Goal: Task Accomplishment & Management: Manage account settings

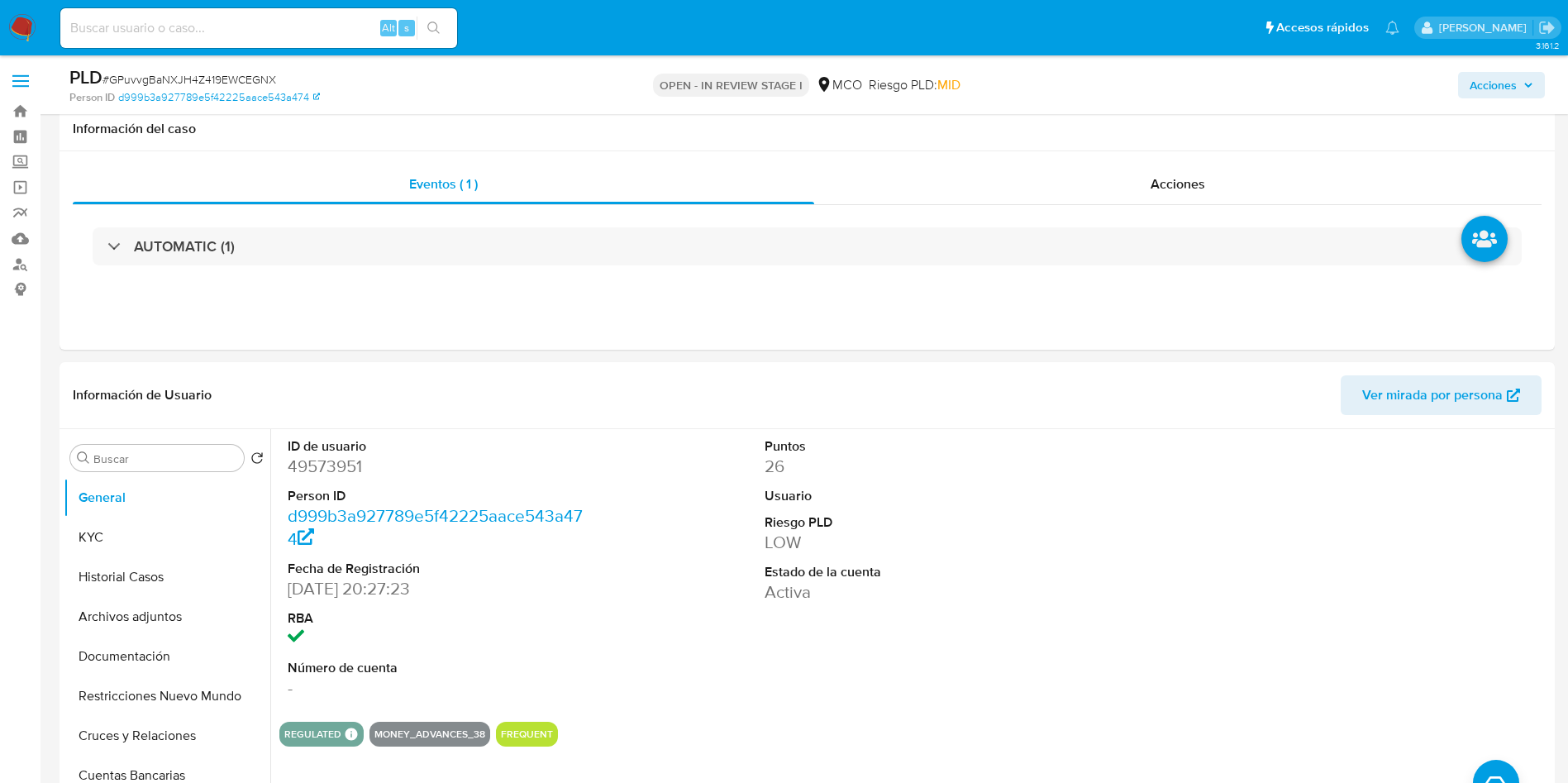
select select "10"
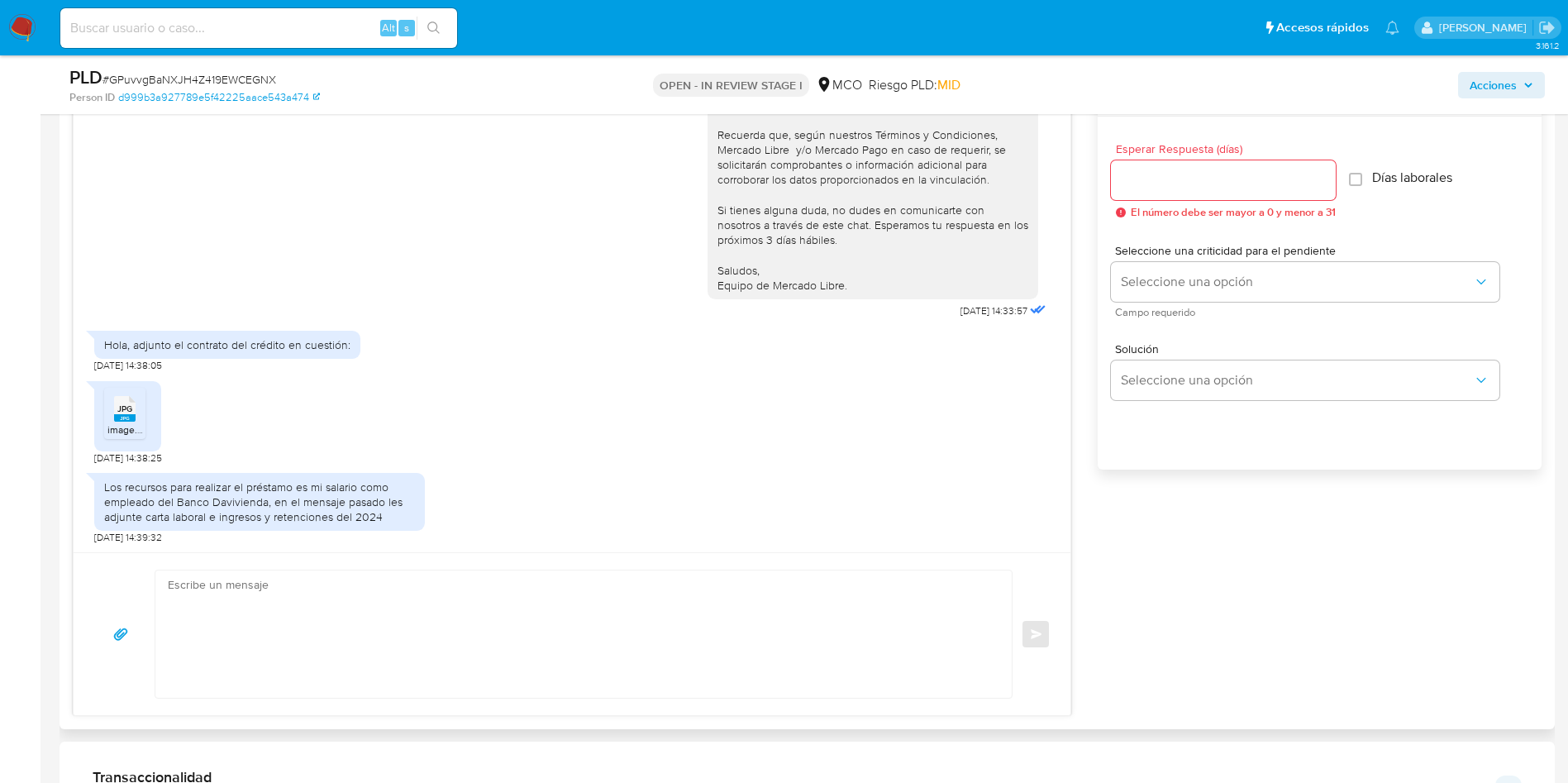
scroll to position [867, 0]
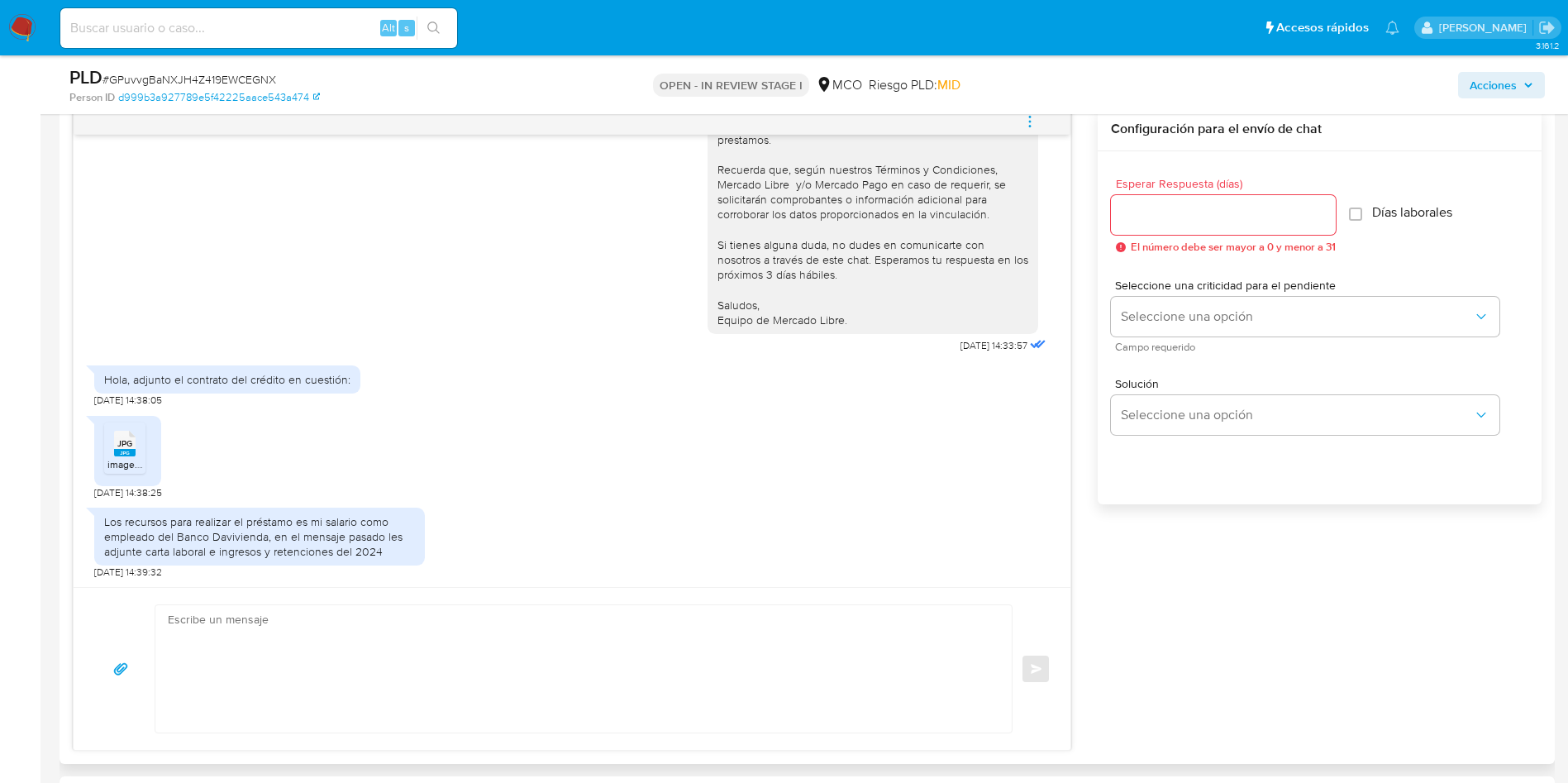
click at [128, 457] on icon "JPG" at bounding box center [125, 443] width 22 height 29
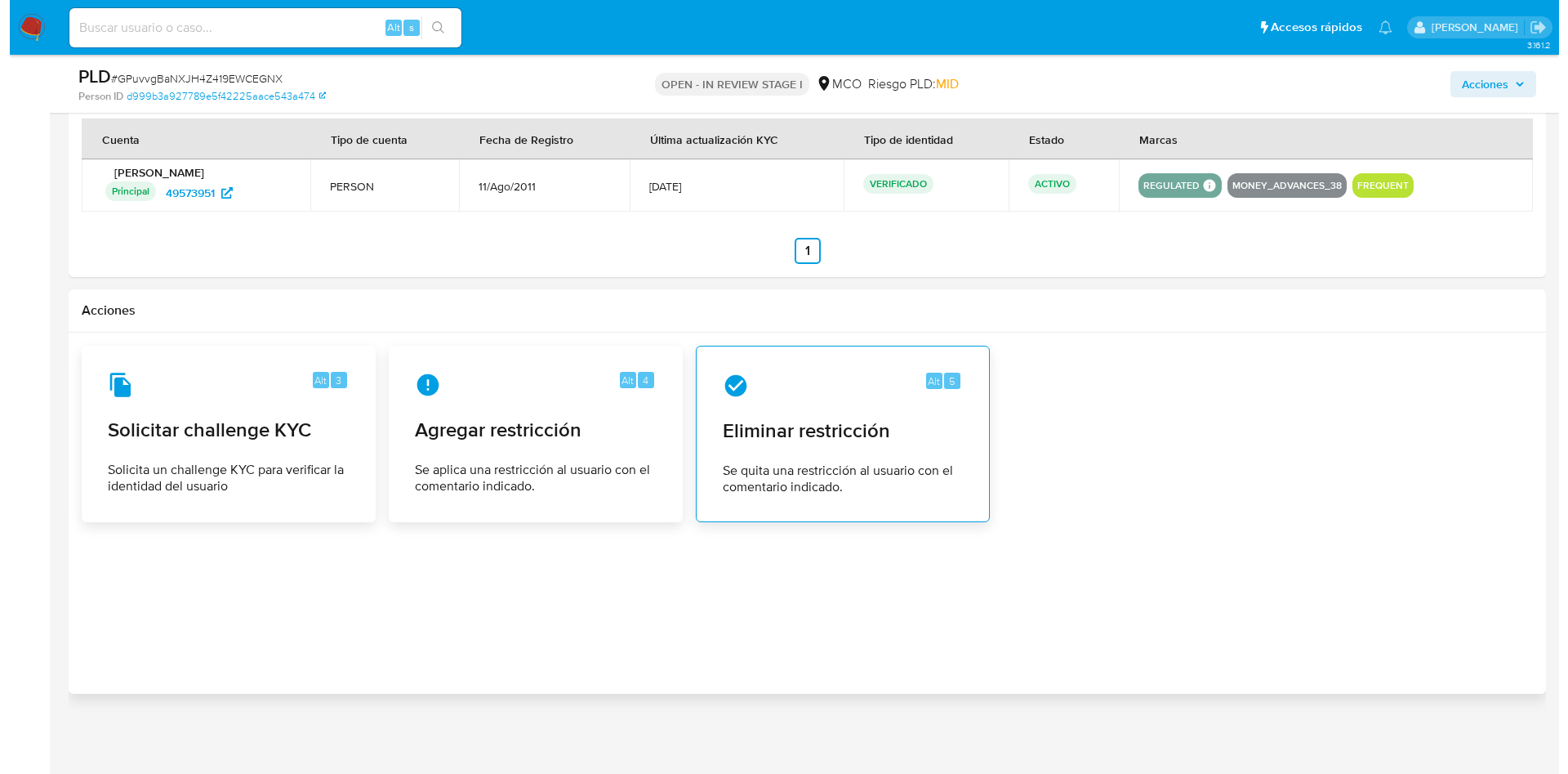
scroll to position [2457, 0]
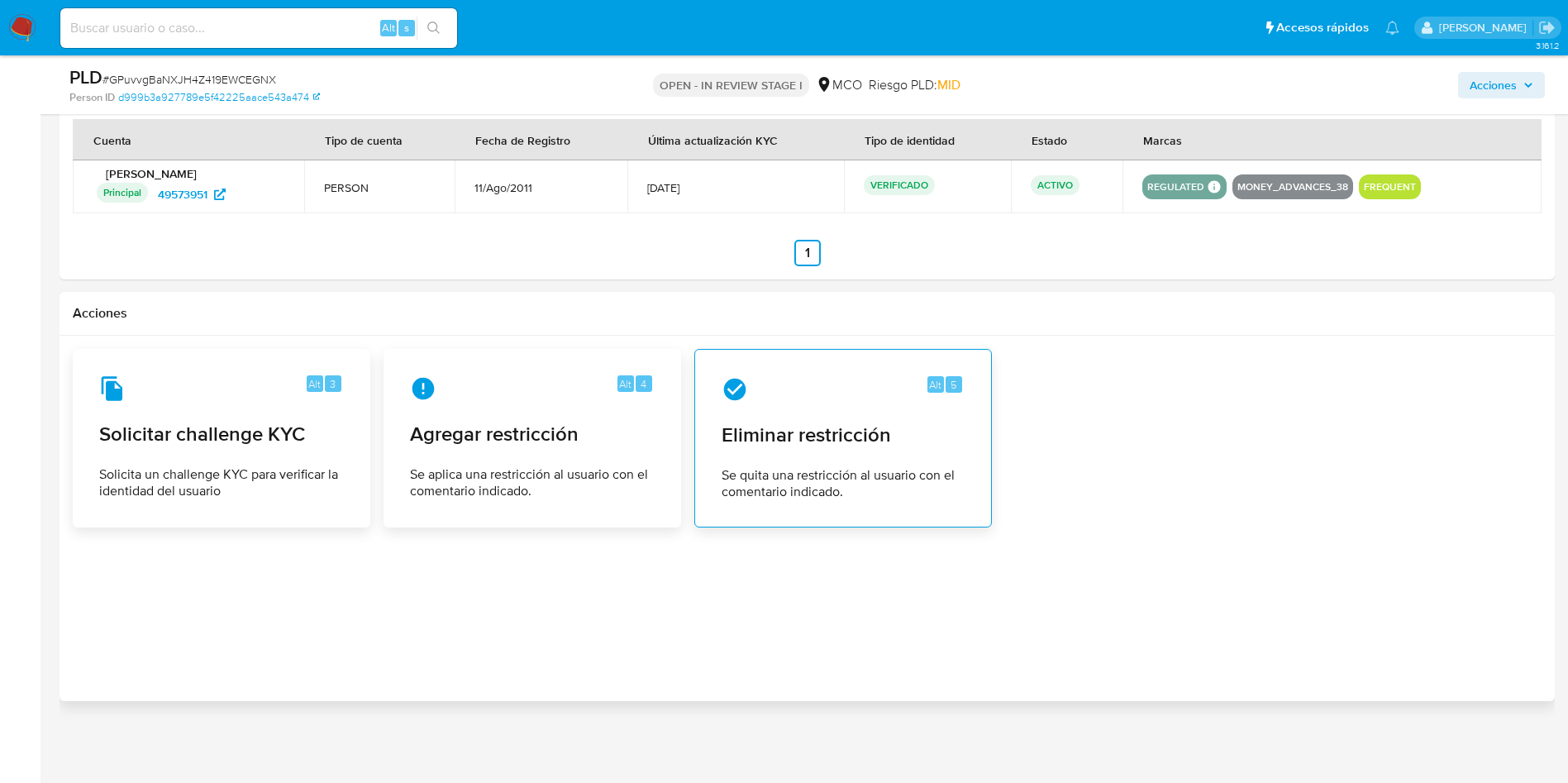
click at [831, 476] on span "Se quita una restricción al usuario con el comentario indicado." at bounding box center [843, 484] width 243 height 33
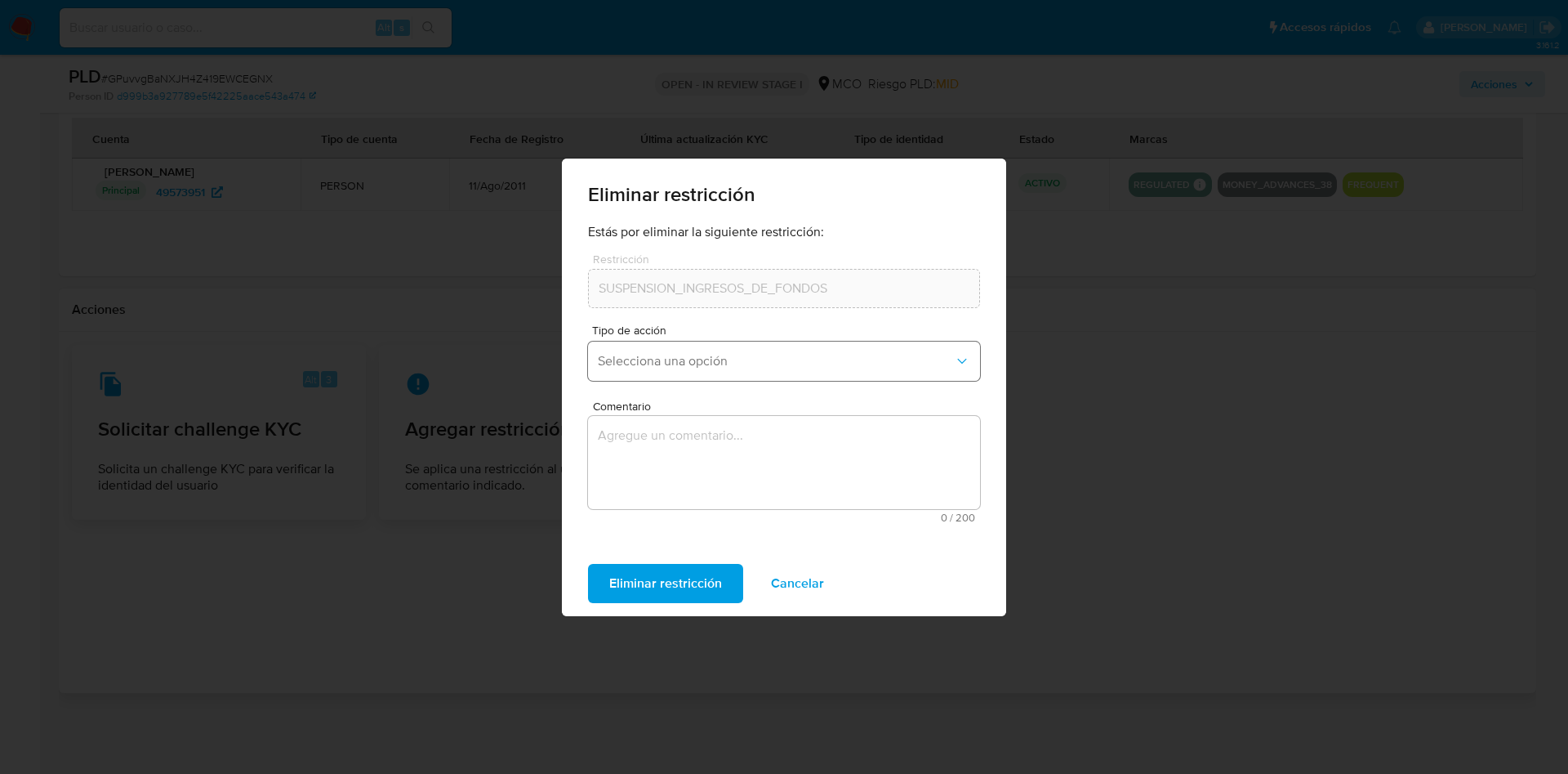
click at [779, 368] on button "Selecciona una opción" at bounding box center [784, 360] width 392 height 39
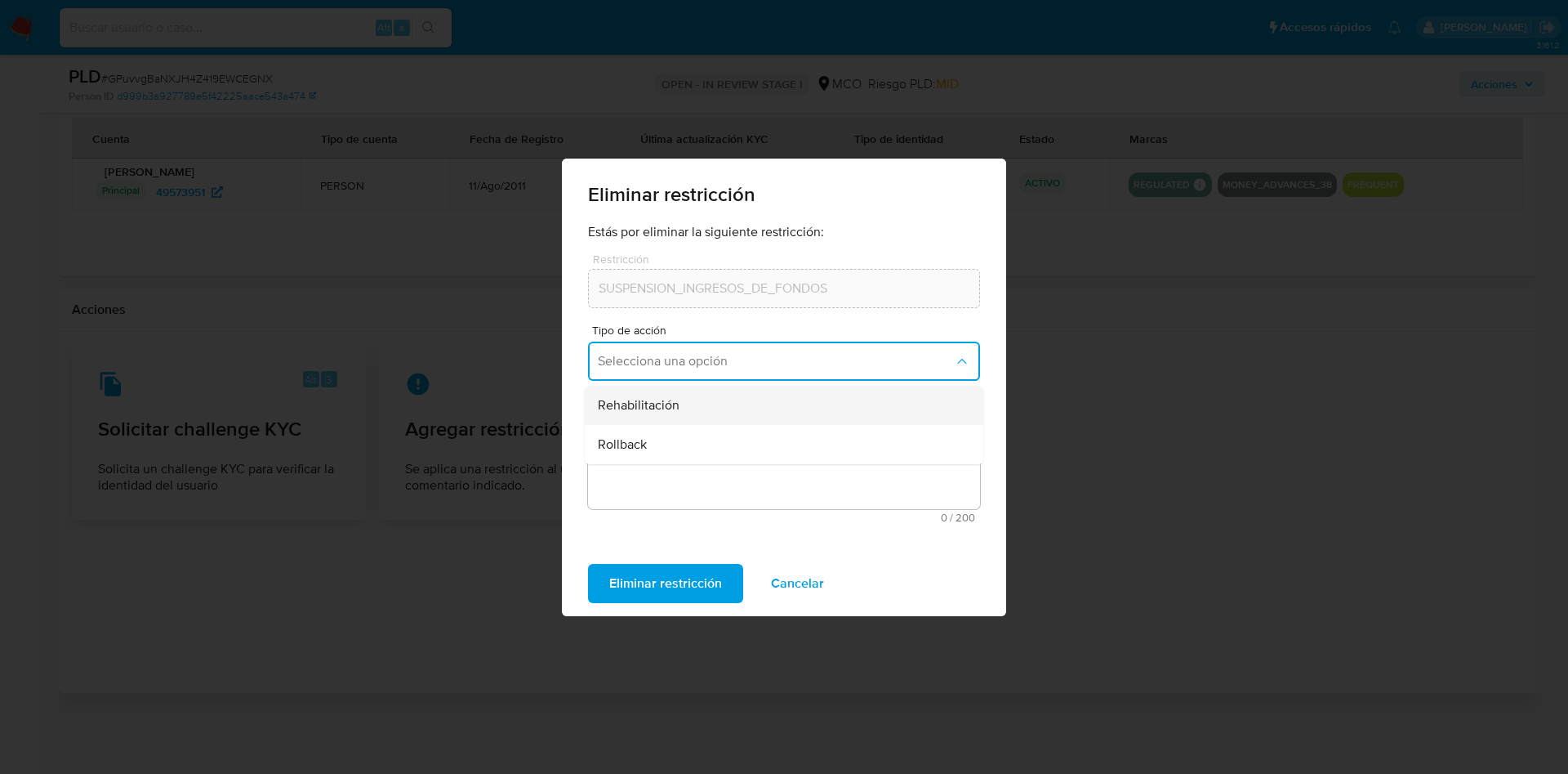
click at [725, 408] on div "Rehabilitación" at bounding box center [779, 405] width 362 height 39
click at [700, 474] on textarea "Comentario" at bounding box center [784, 462] width 392 height 93
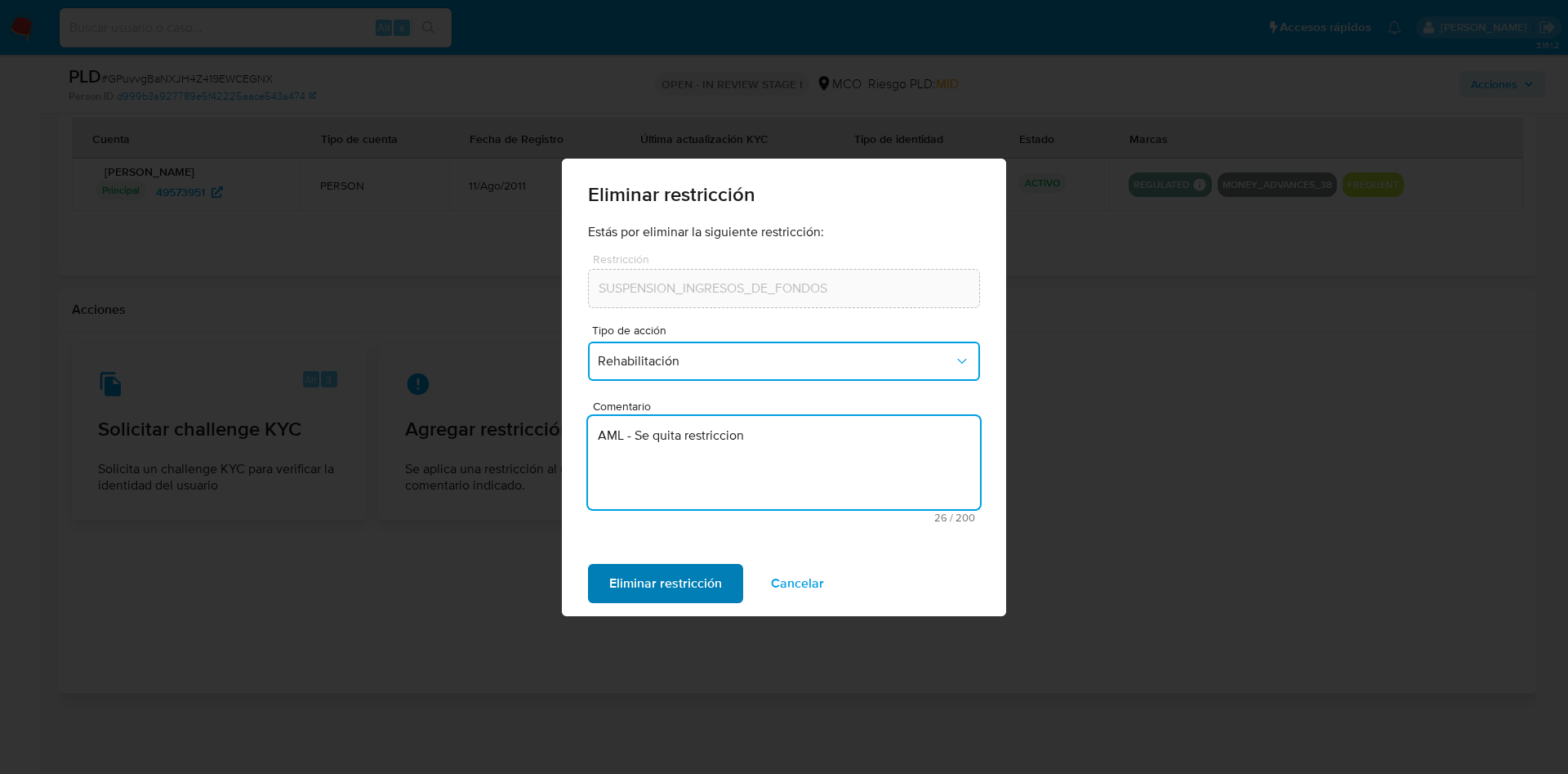
type textarea "AML - Se quita restriccion"
click at [619, 580] on span "Eliminar restricción" at bounding box center [666, 583] width 112 height 36
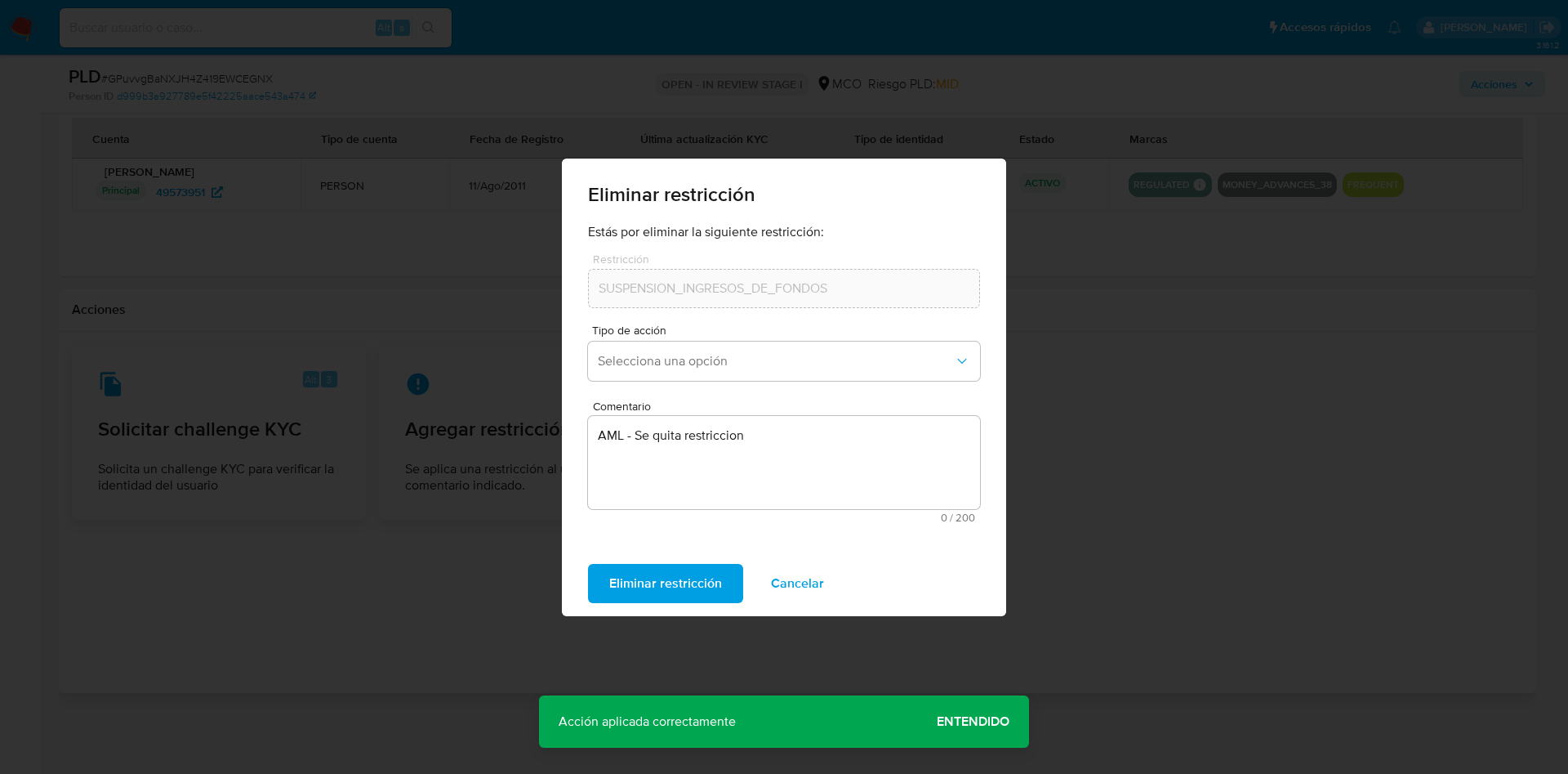
click at [978, 721] on span "Entendido" at bounding box center [973, 721] width 73 height 0
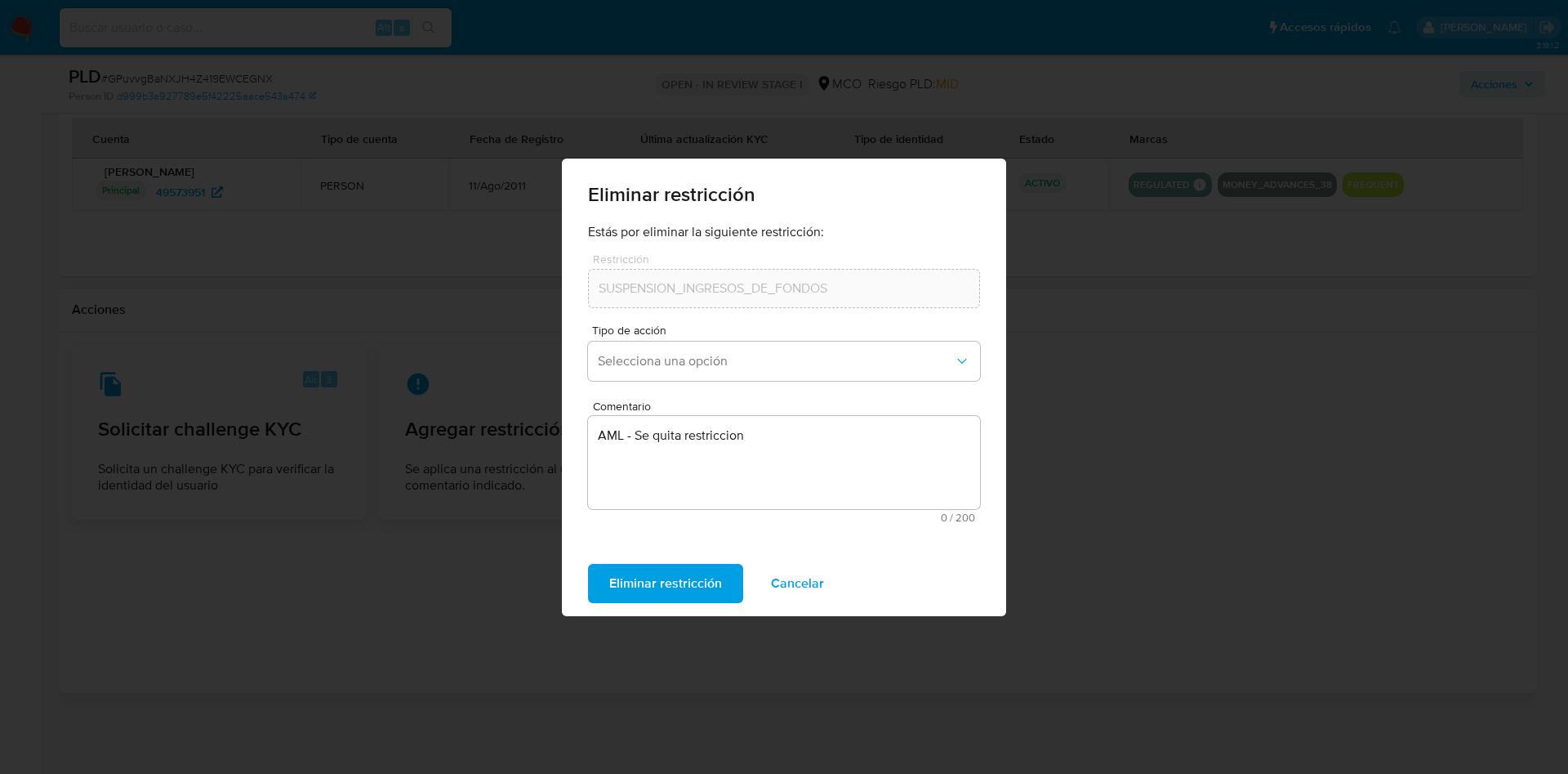
click at [227, 511] on div "Eliminar restricción Estás por eliminar la siguiente restricción: Restricción S…" at bounding box center [784, 387] width 1568 height 774
click at [153, 552] on div "Eliminar restricción Estás por eliminar la siguiente restricción: Restricción S…" at bounding box center [784, 387] width 1568 height 774
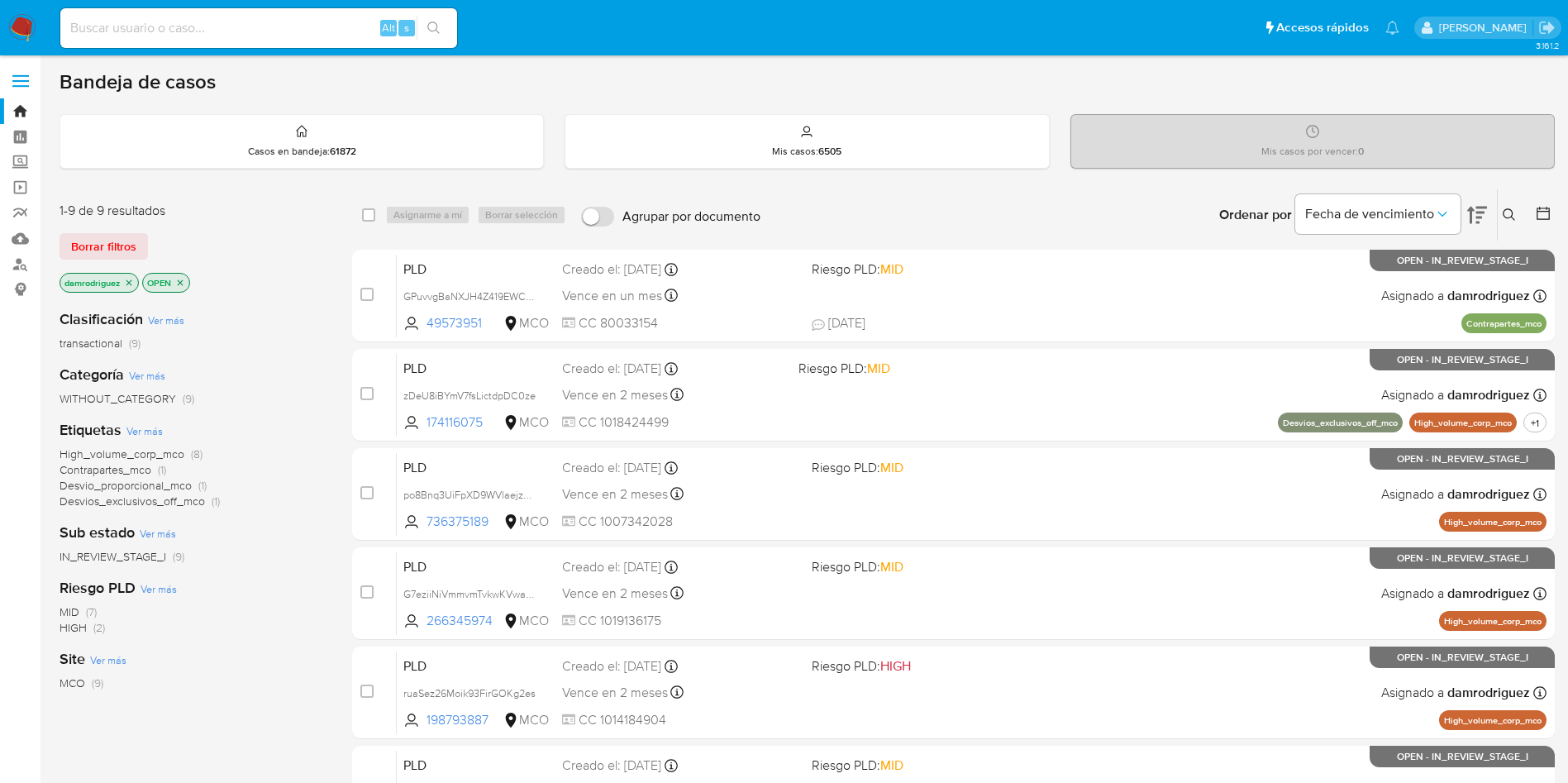
click at [28, 31] on img at bounding box center [23, 28] width 28 height 28
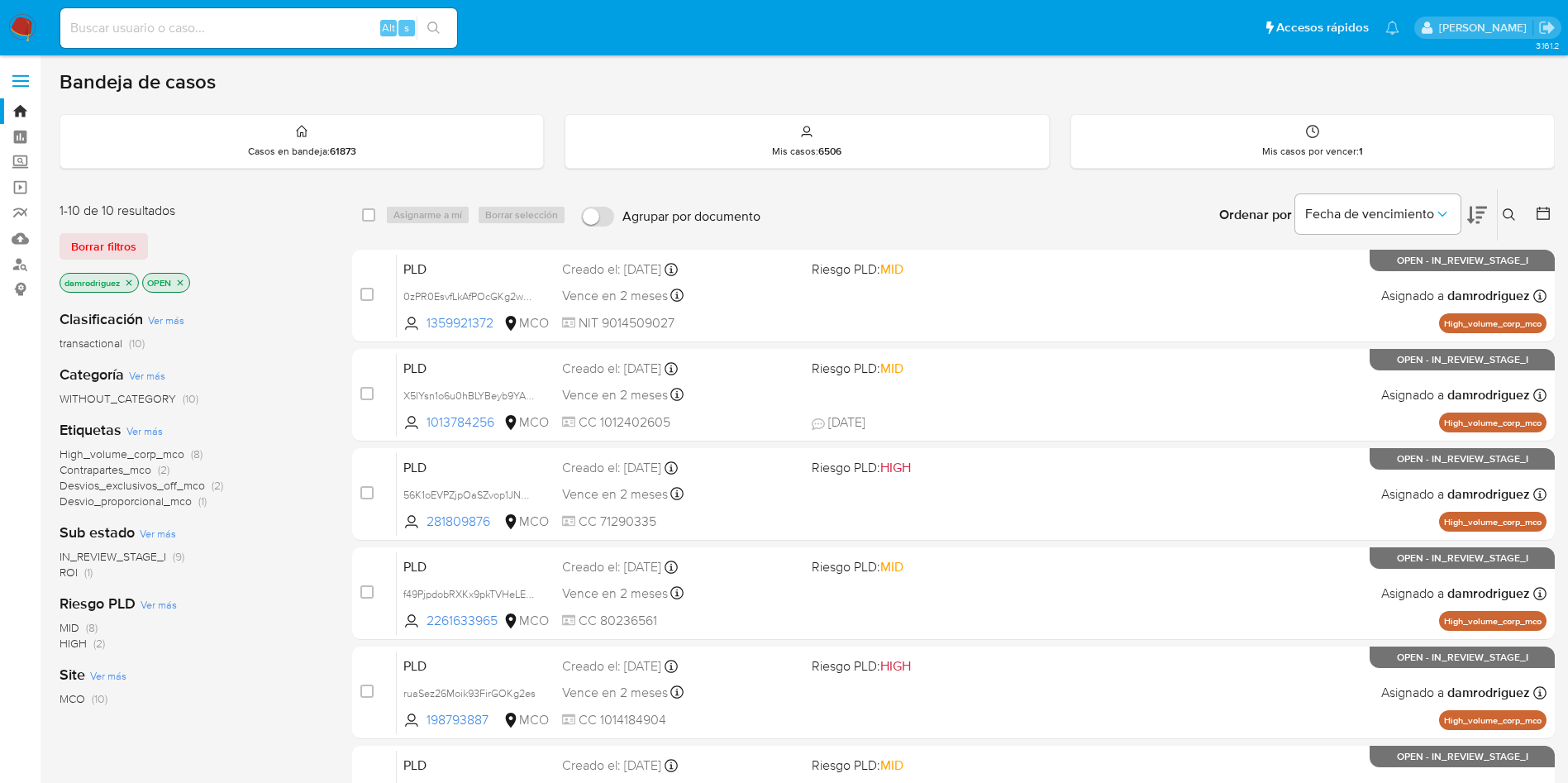
click at [63, 569] on span "ROI" at bounding box center [69, 572] width 18 height 17
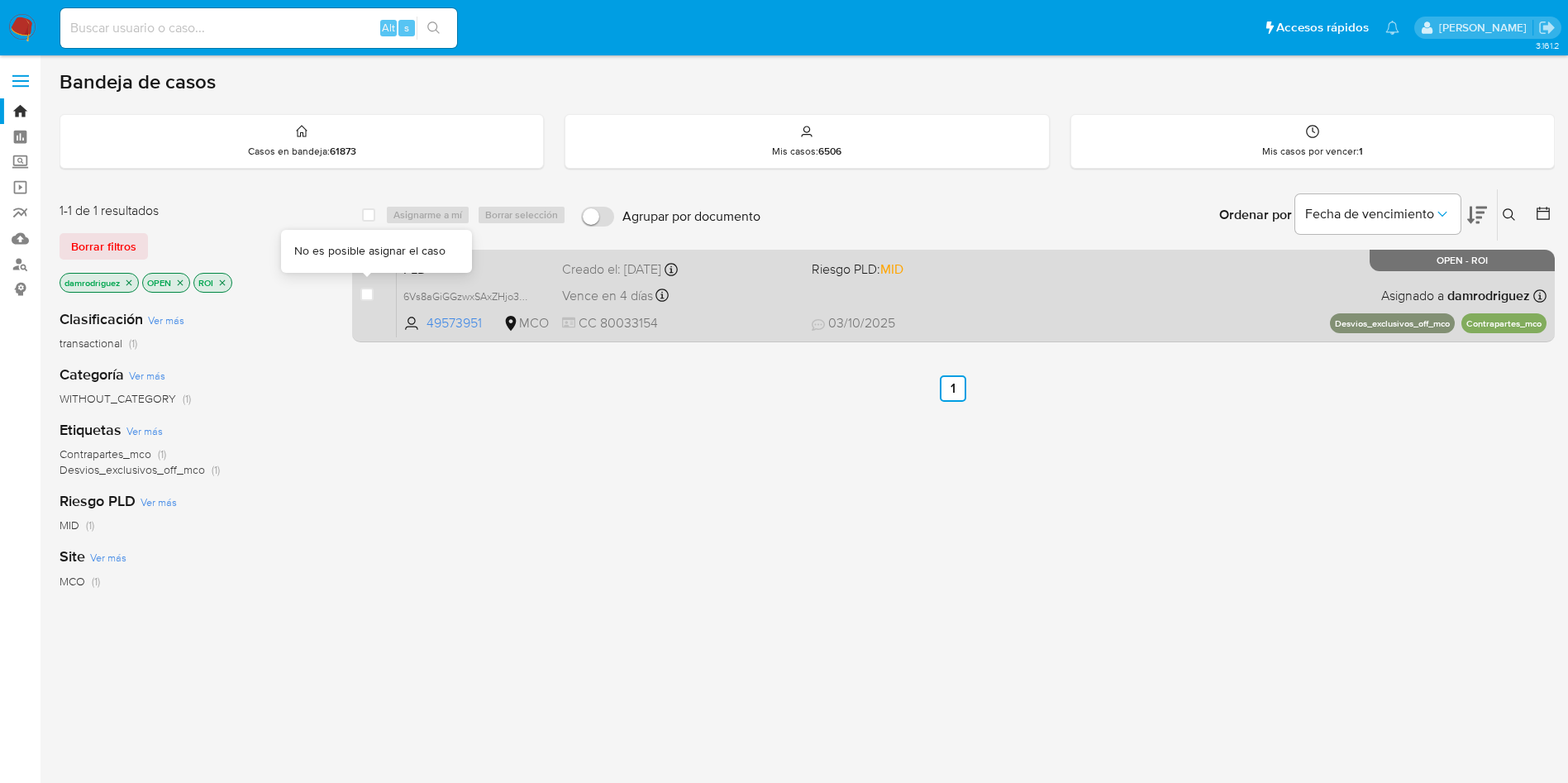
click at [363, 301] on div "case-item-checkbox" at bounding box center [367, 294] width 13 height 17
click at [466, 272] on span "PLD" at bounding box center [476, 268] width 145 height 22
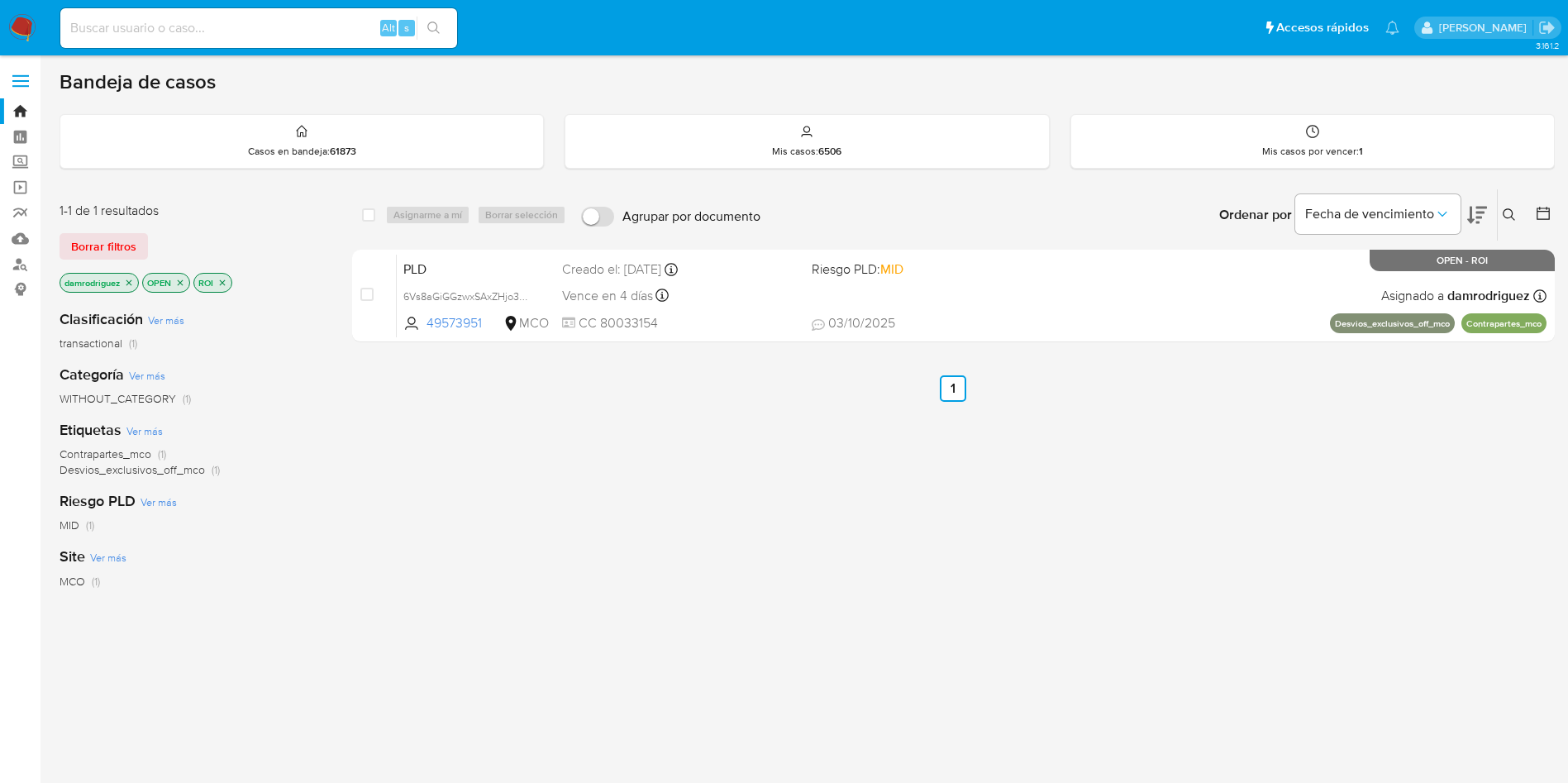
click at [28, 18] on img at bounding box center [23, 28] width 28 height 28
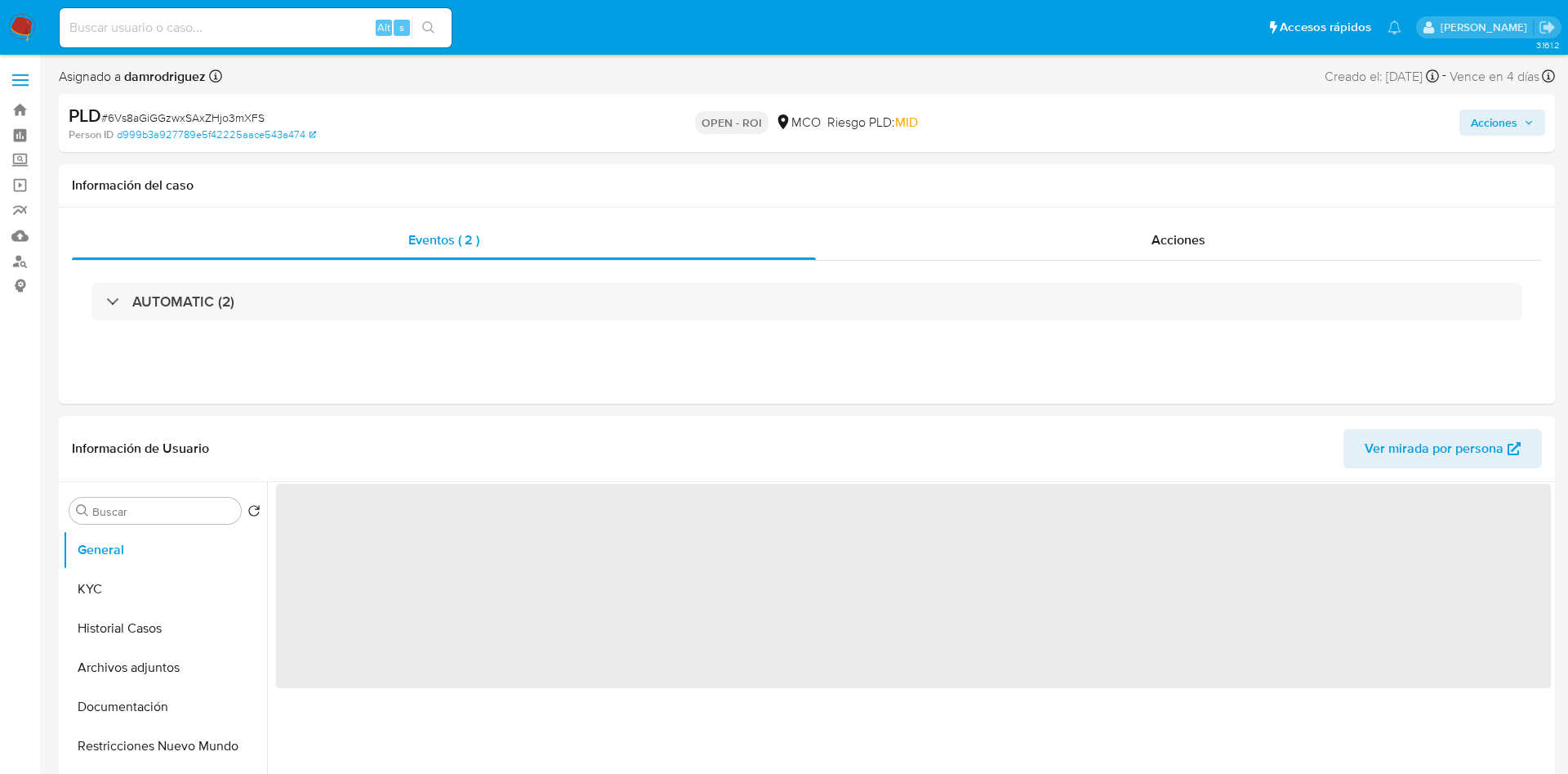
select select "10"
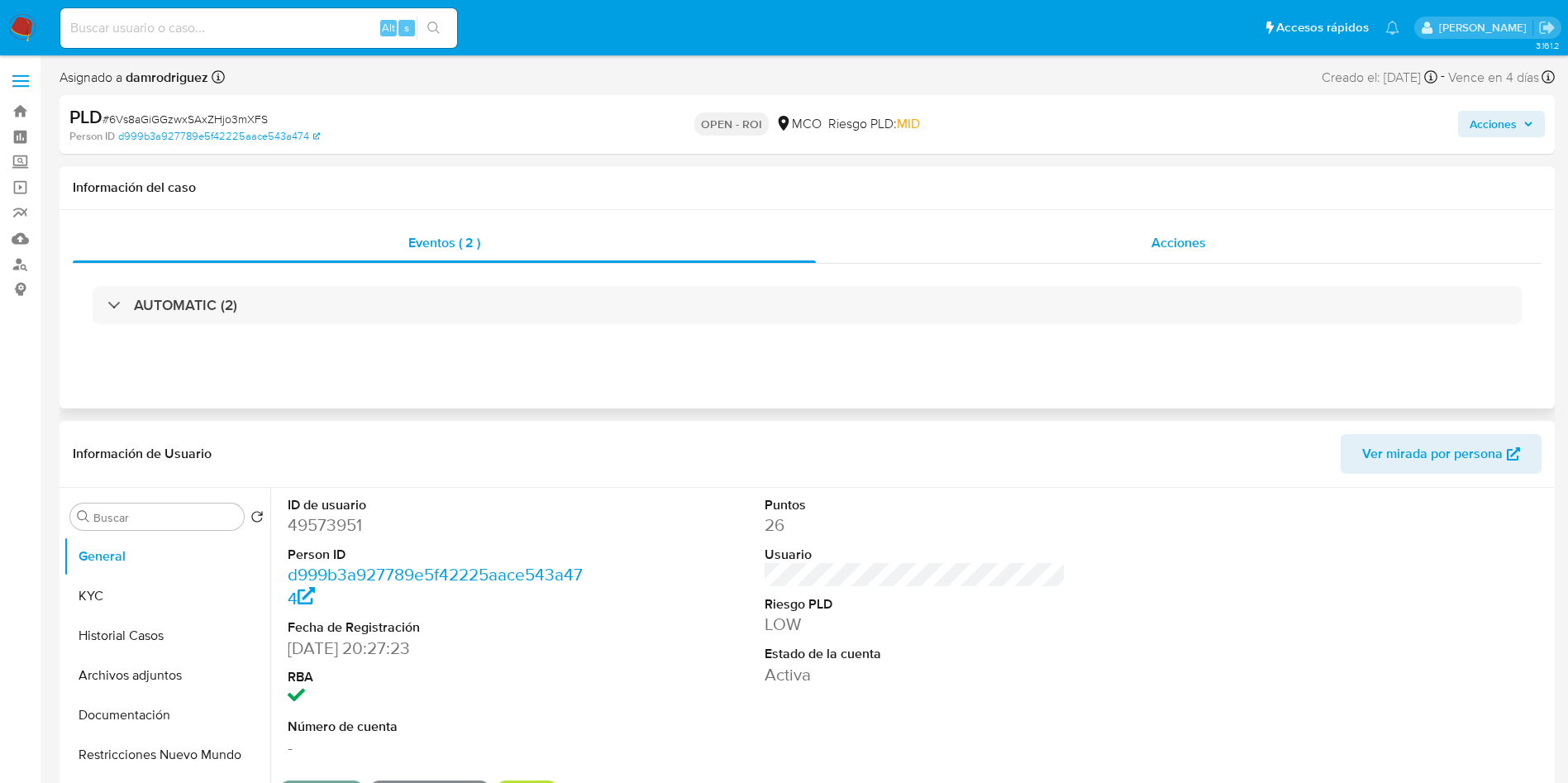
click at [1204, 248] on span "Acciones" at bounding box center [1179, 242] width 54 height 19
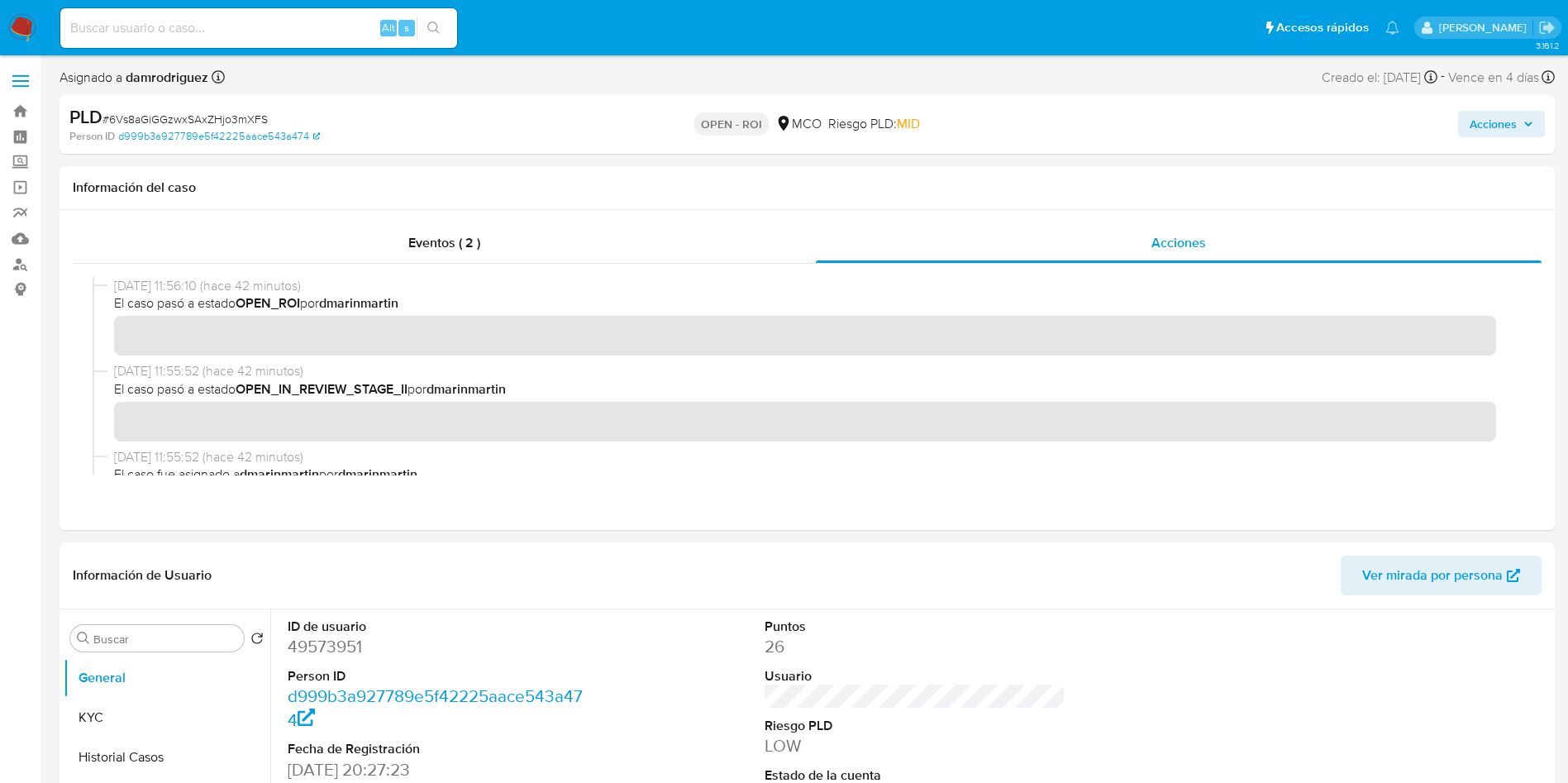
click at [1520, 130] on span "Acciones" at bounding box center [1501, 125] width 64 height 23
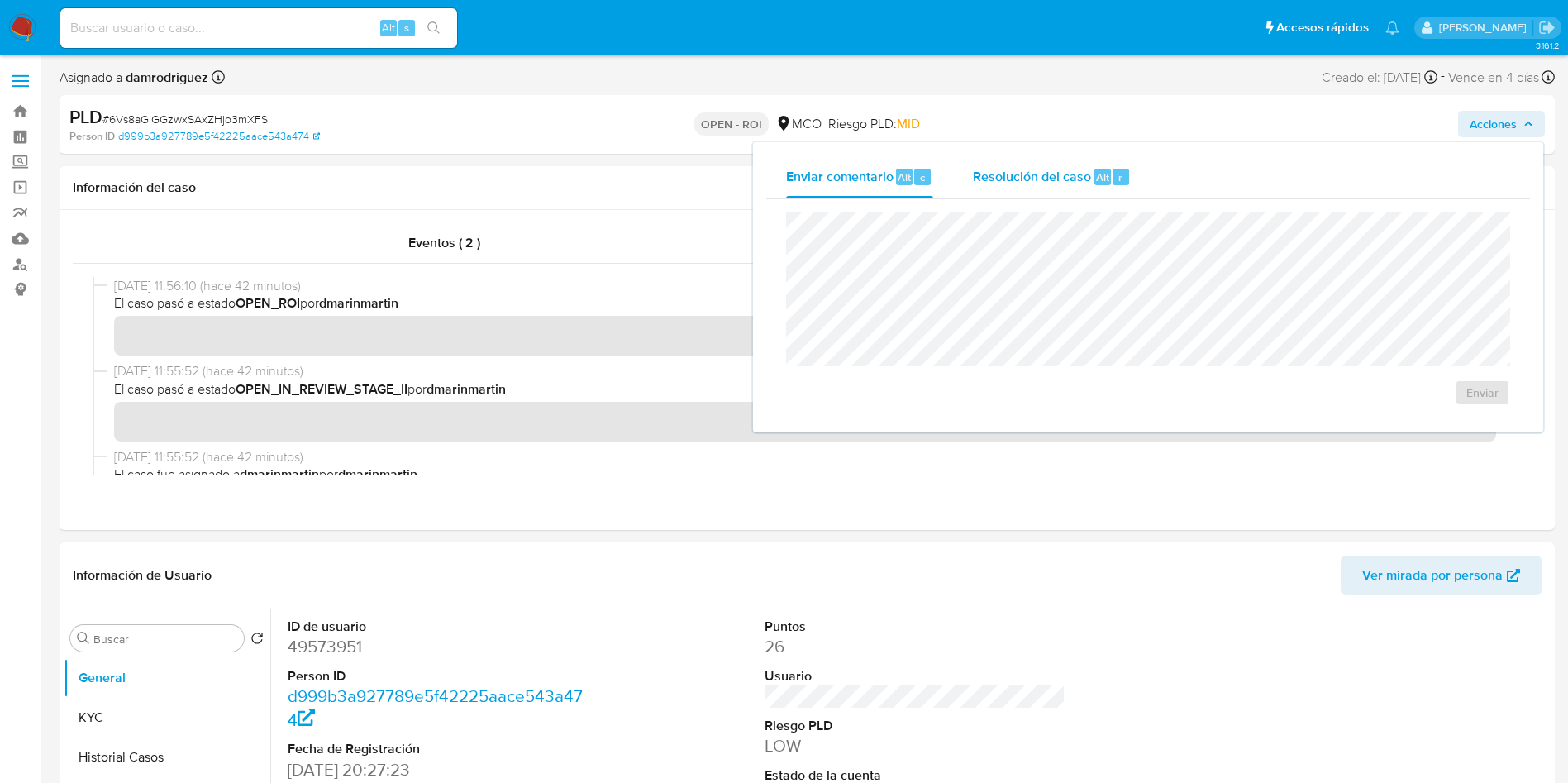
click at [1037, 159] on div "Resolución del caso Alt r" at bounding box center [1051, 176] width 158 height 43
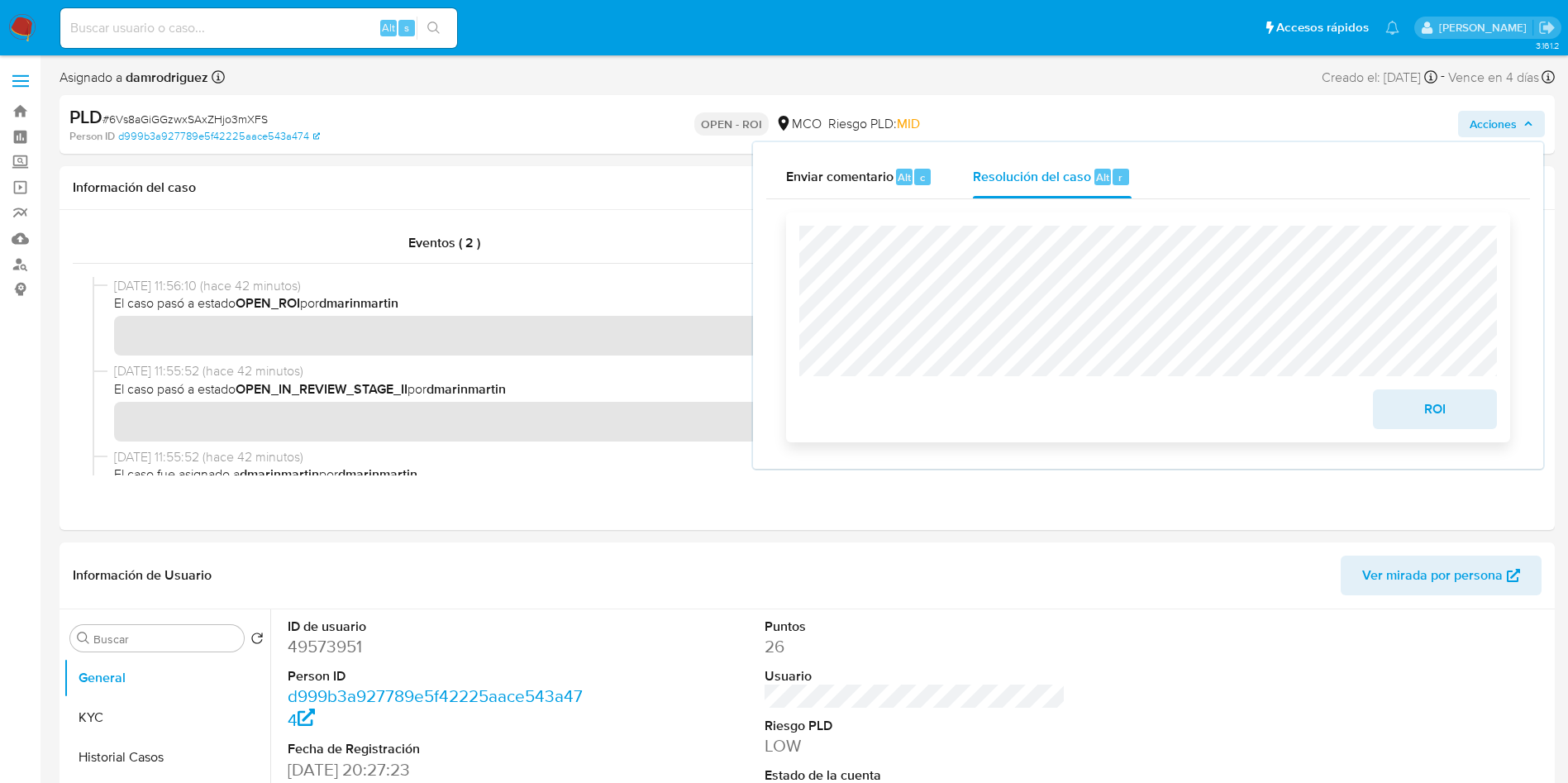
click at [1411, 392] on button "ROI" at bounding box center [1435, 409] width 124 height 39
click at [1417, 396] on span "ROI" at bounding box center [1434, 409] width 81 height 37
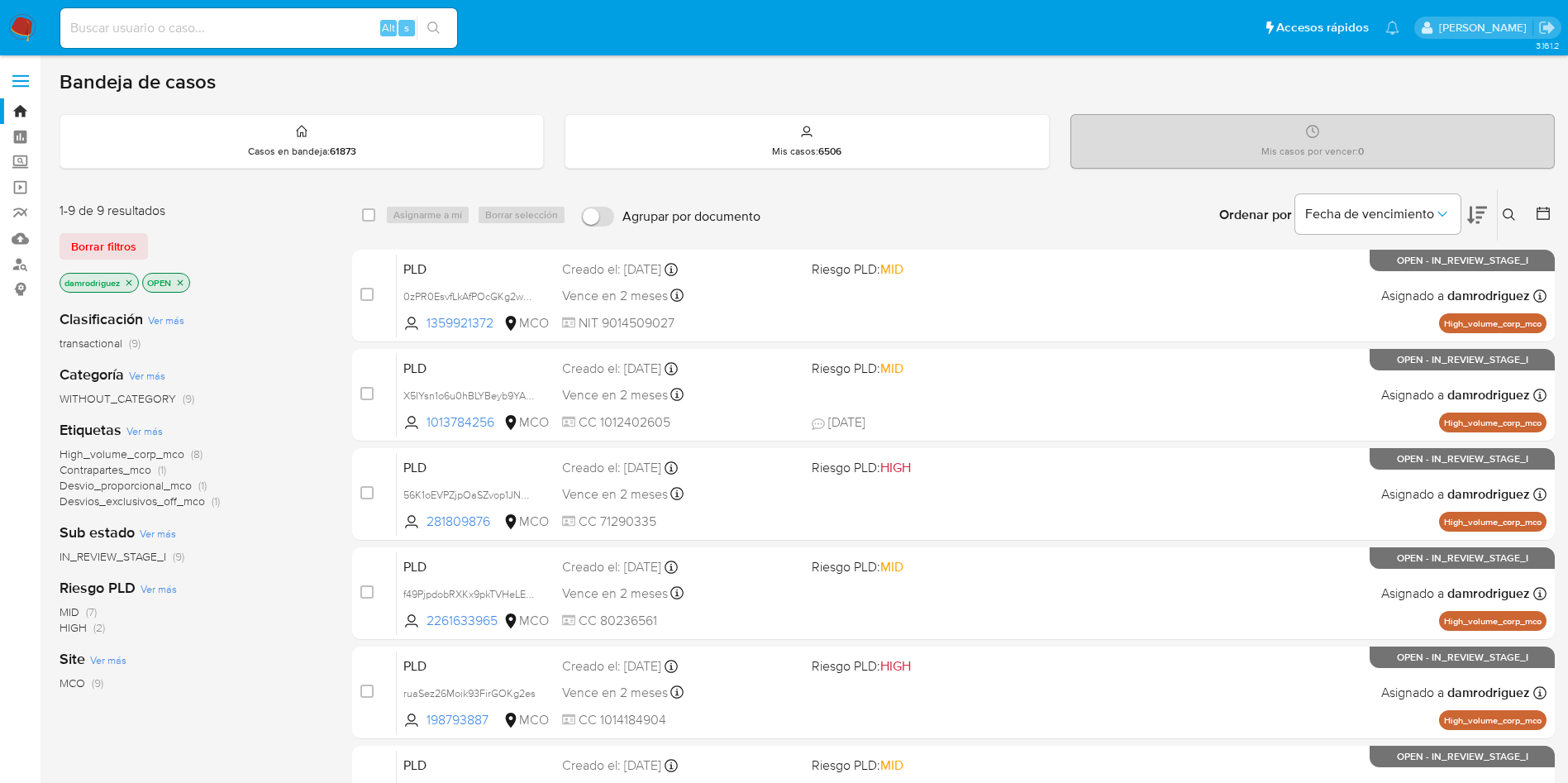
click at [216, 27] on input at bounding box center [258, 28] width 397 height 22
paste input "Dm9fhoIjT79HHz5m3PM9bodw"
type input "Dm9fhoIjT79HHz5m3PM9bodw"
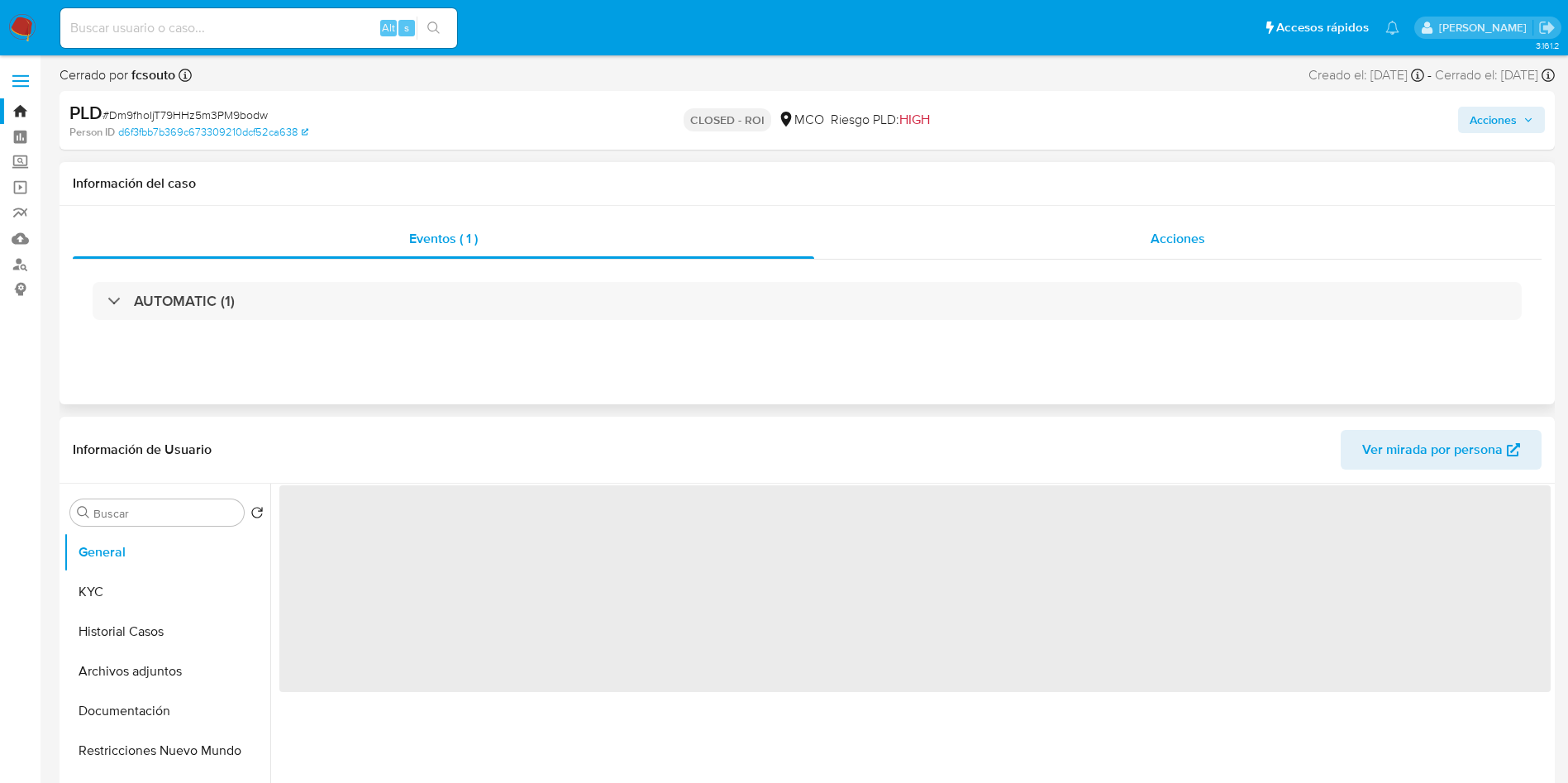
click at [1153, 254] on div "Acciones" at bounding box center [1178, 238] width 727 height 39
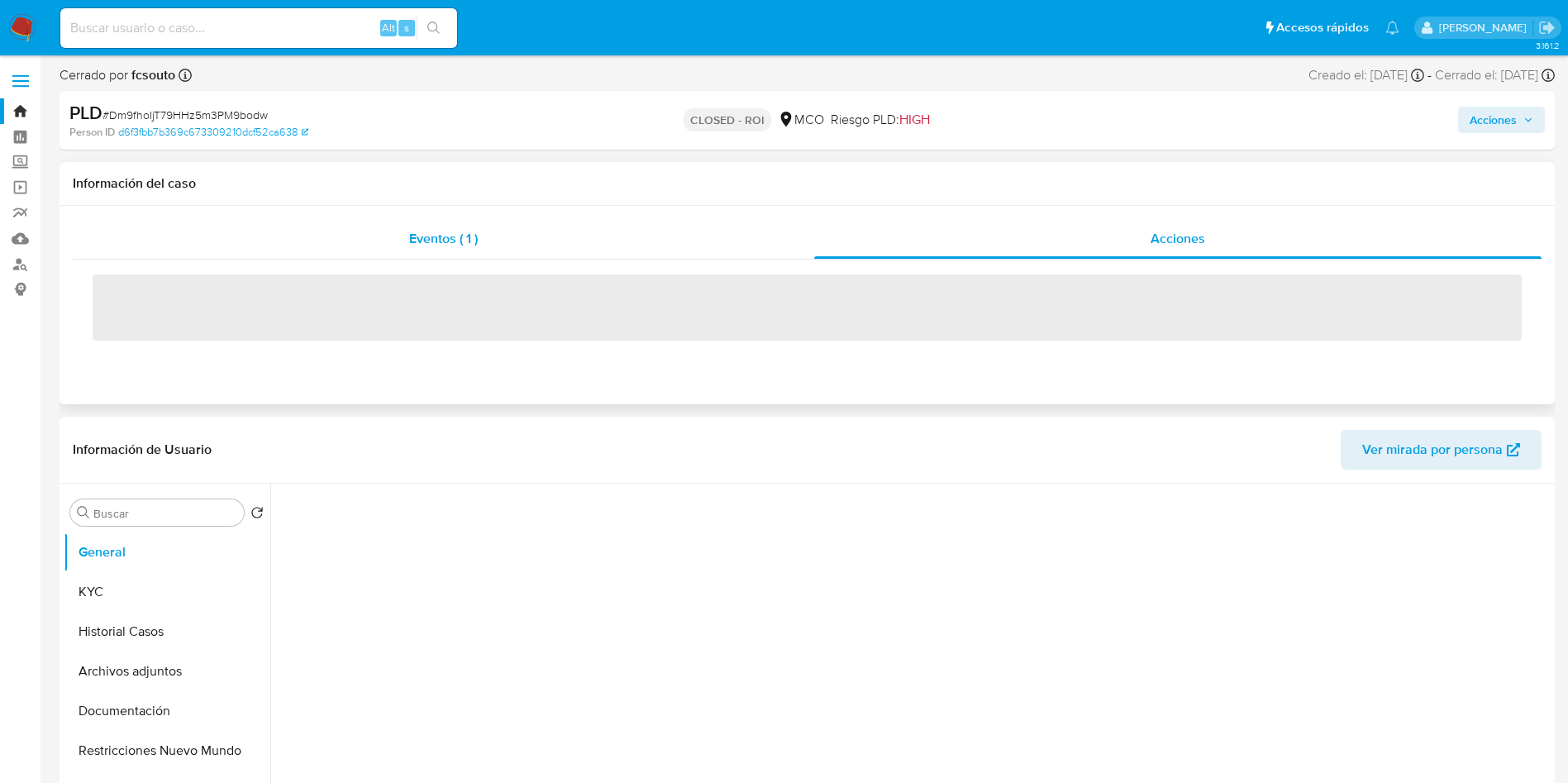
select select "10"
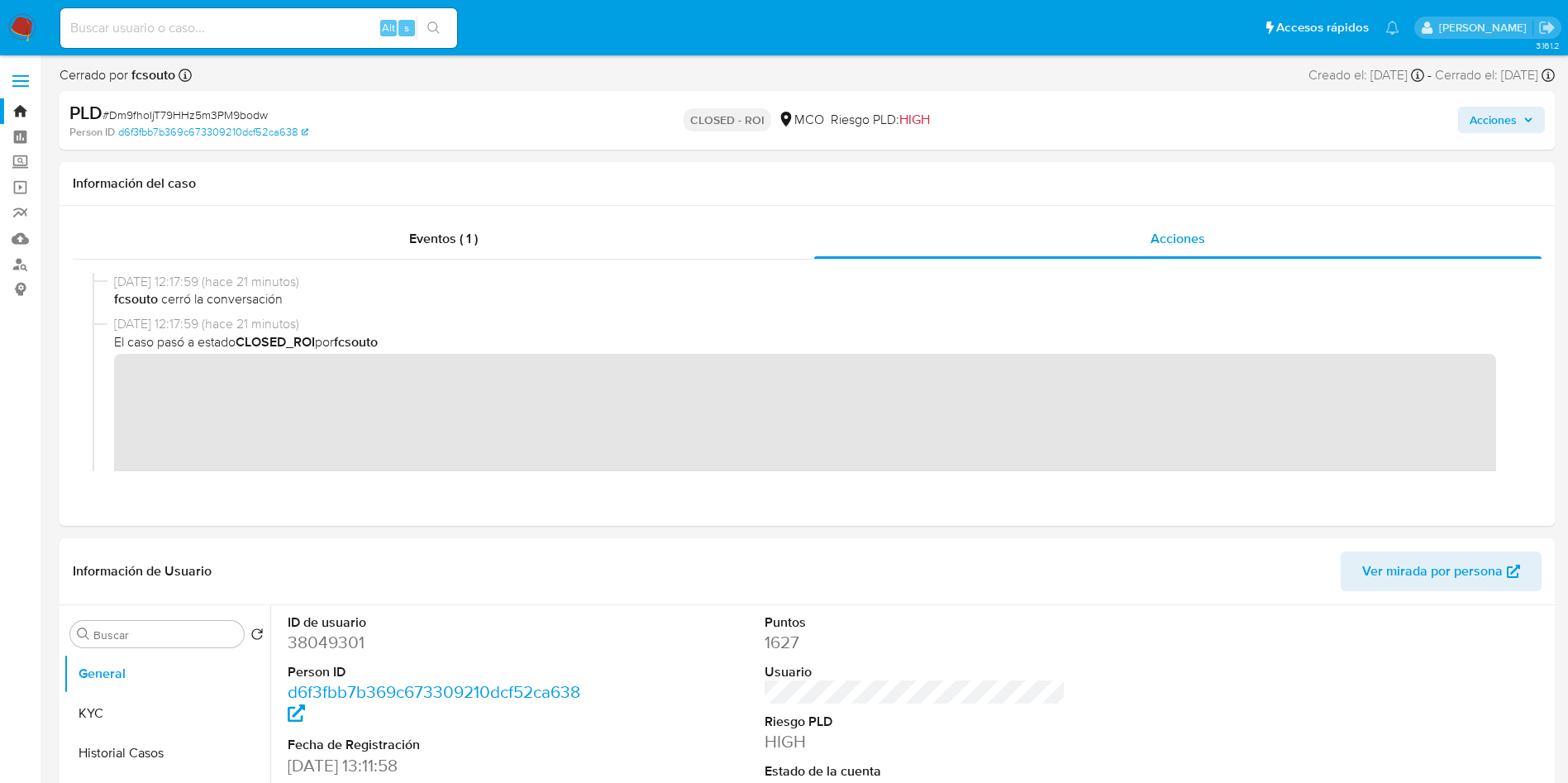
click at [13, 22] on img at bounding box center [23, 28] width 28 height 28
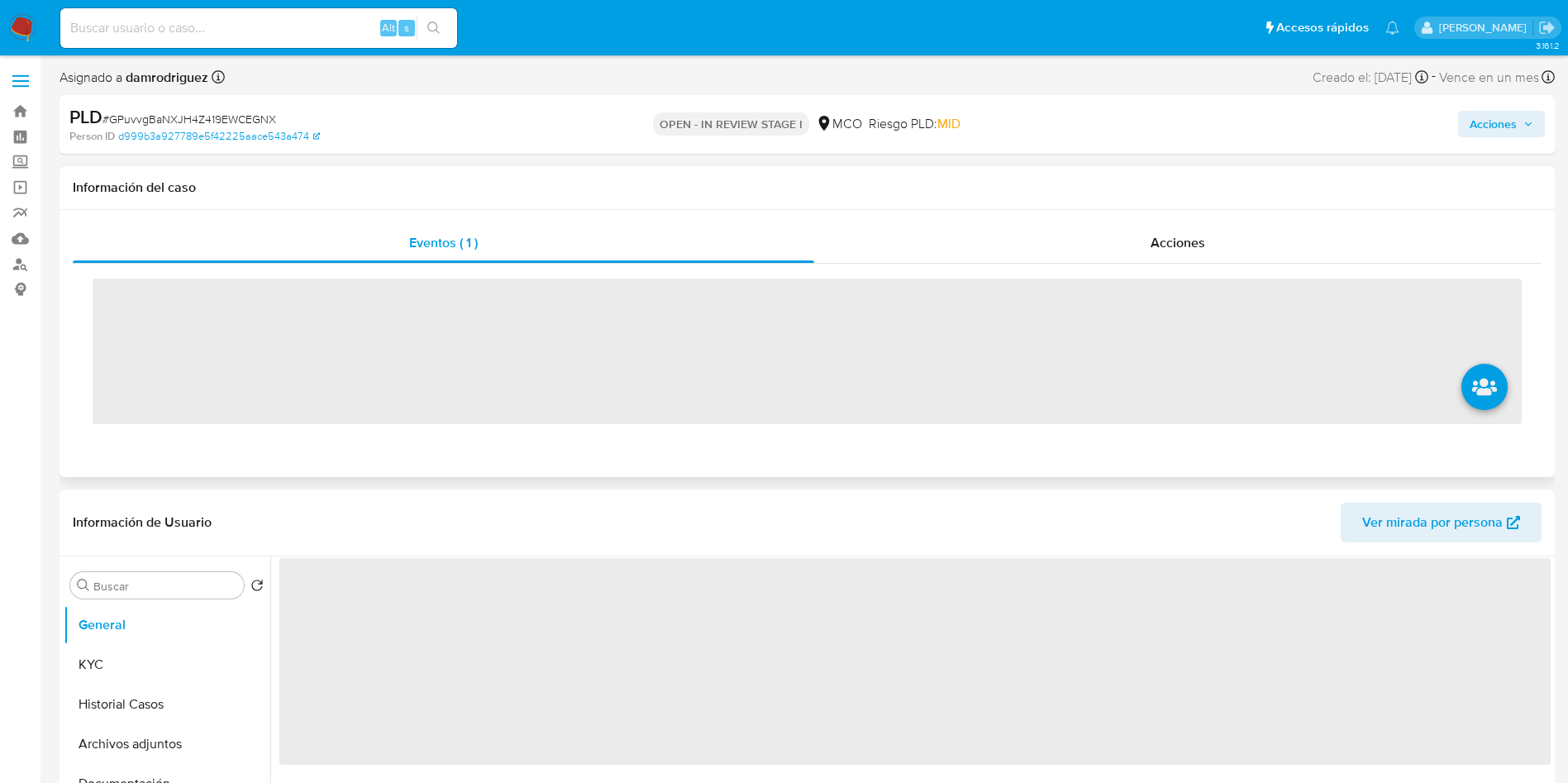
click at [1132, 217] on div "Eventos ( 1 ) Acciones ‌" at bounding box center [807, 343] width 1495 height 267
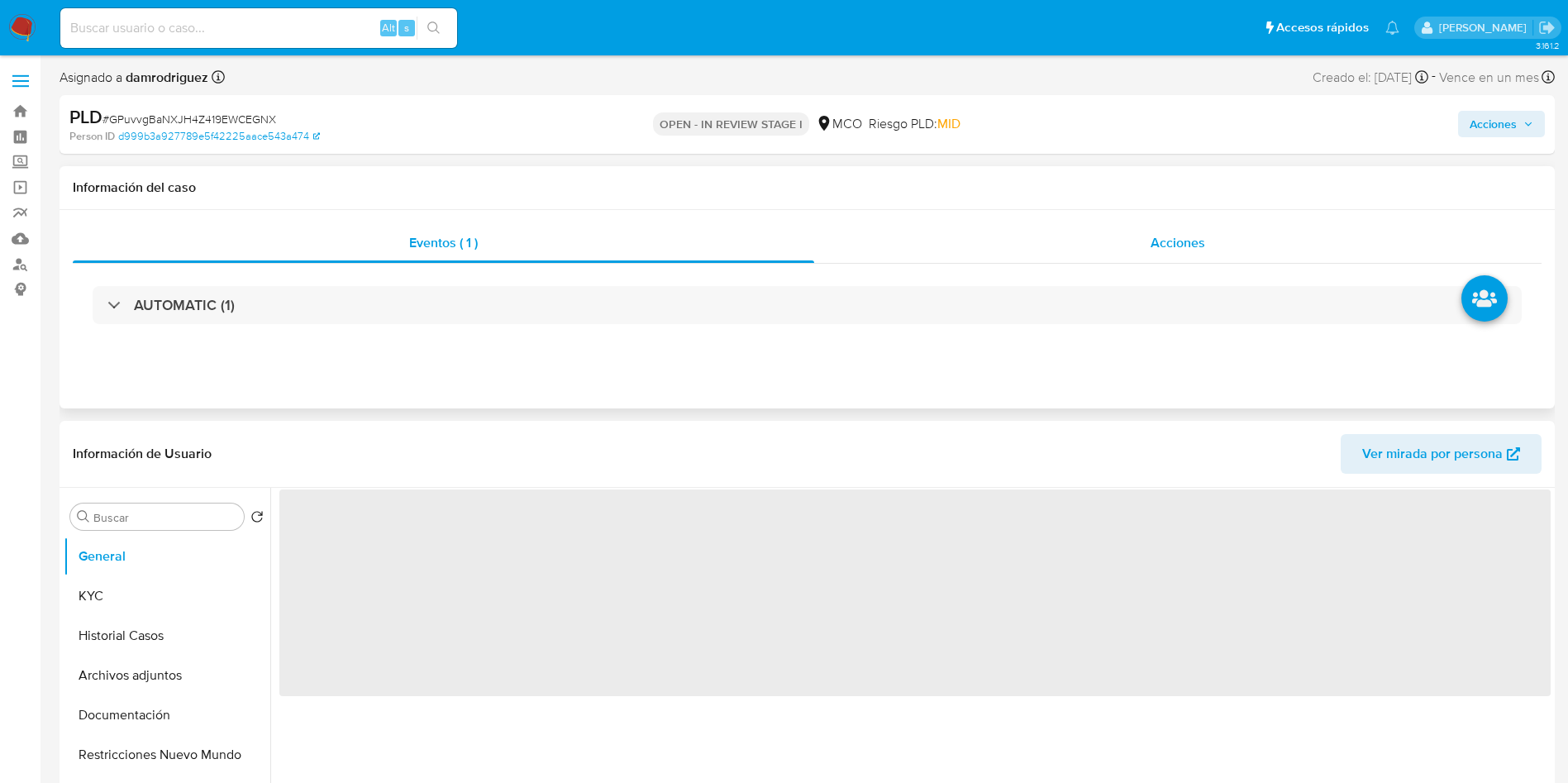
click at [1164, 257] on div "Acciones" at bounding box center [1178, 242] width 727 height 39
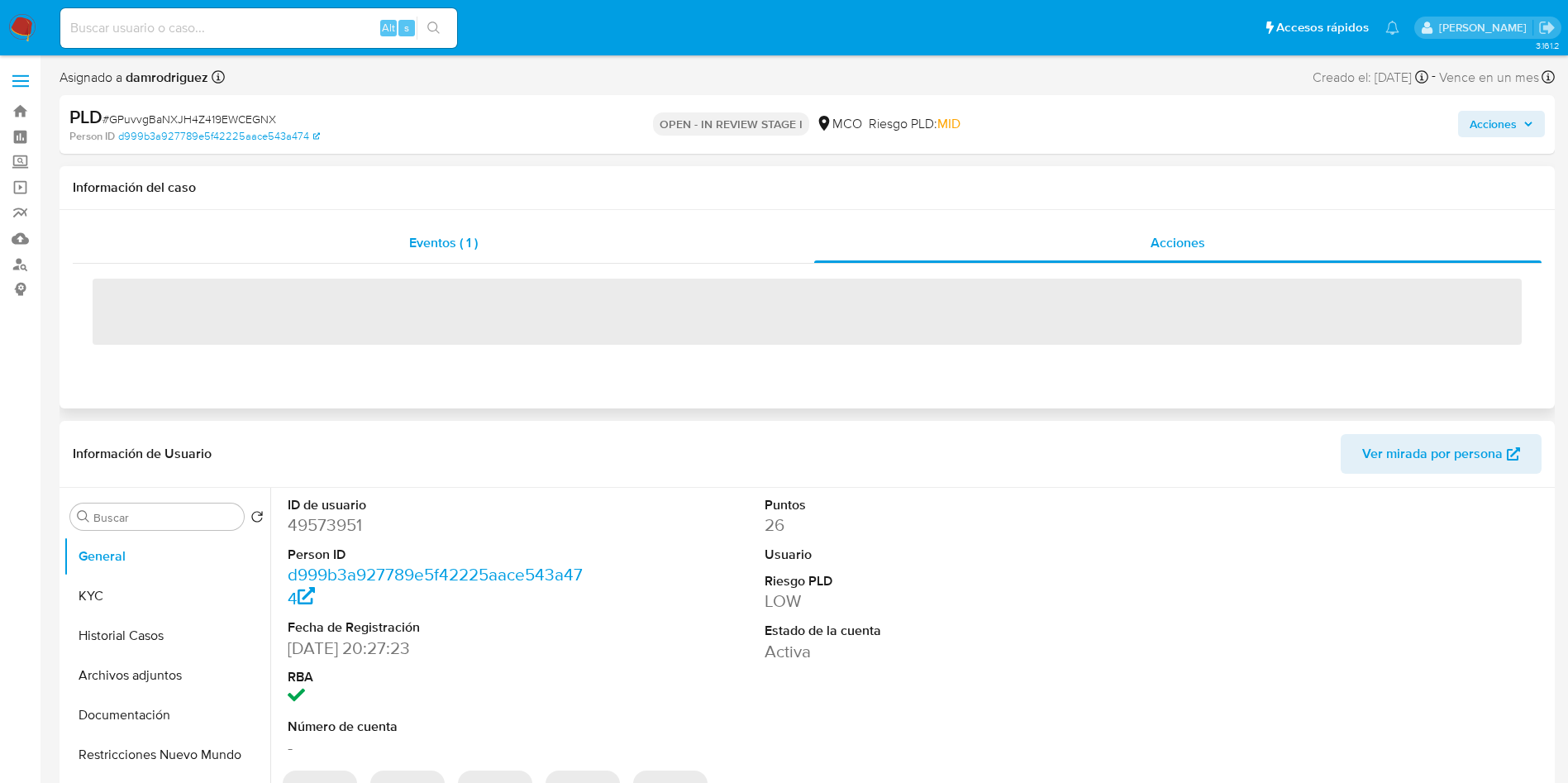
select select "10"
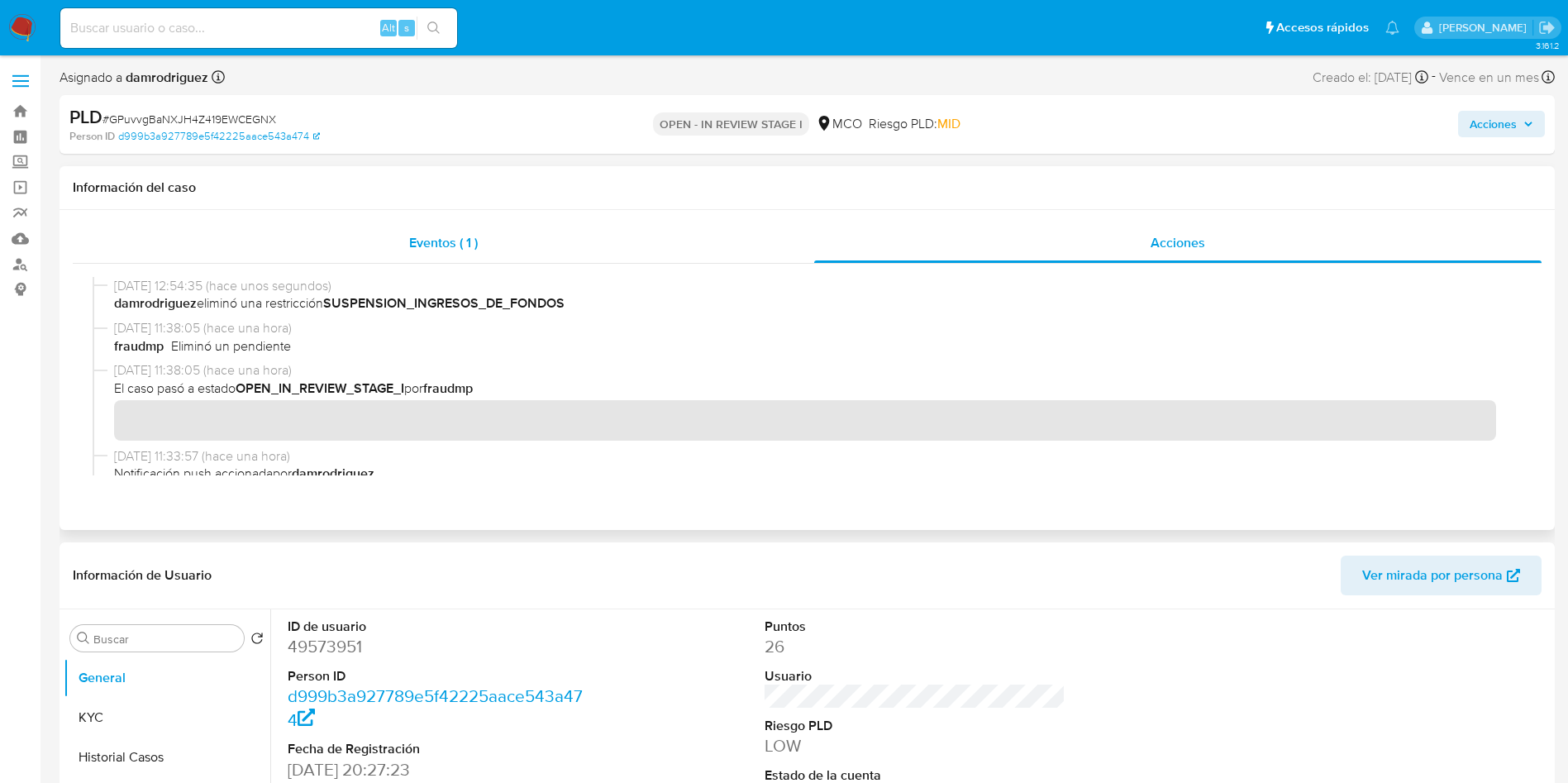
click at [471, 245] on span "Eventos ( 1 )" at bounding box center [444, 242] width 69 height 19
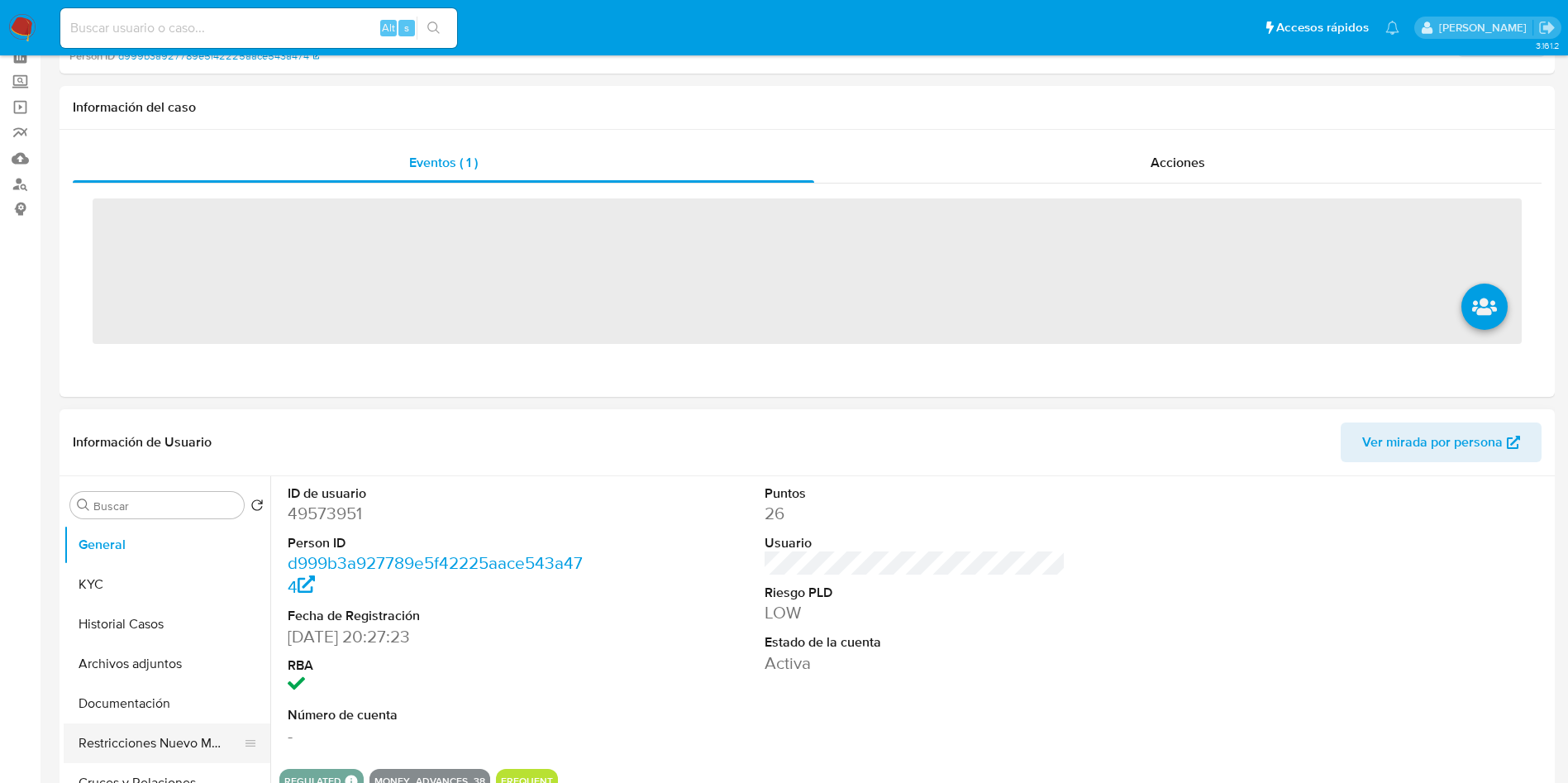
scroll to position [248, 0]
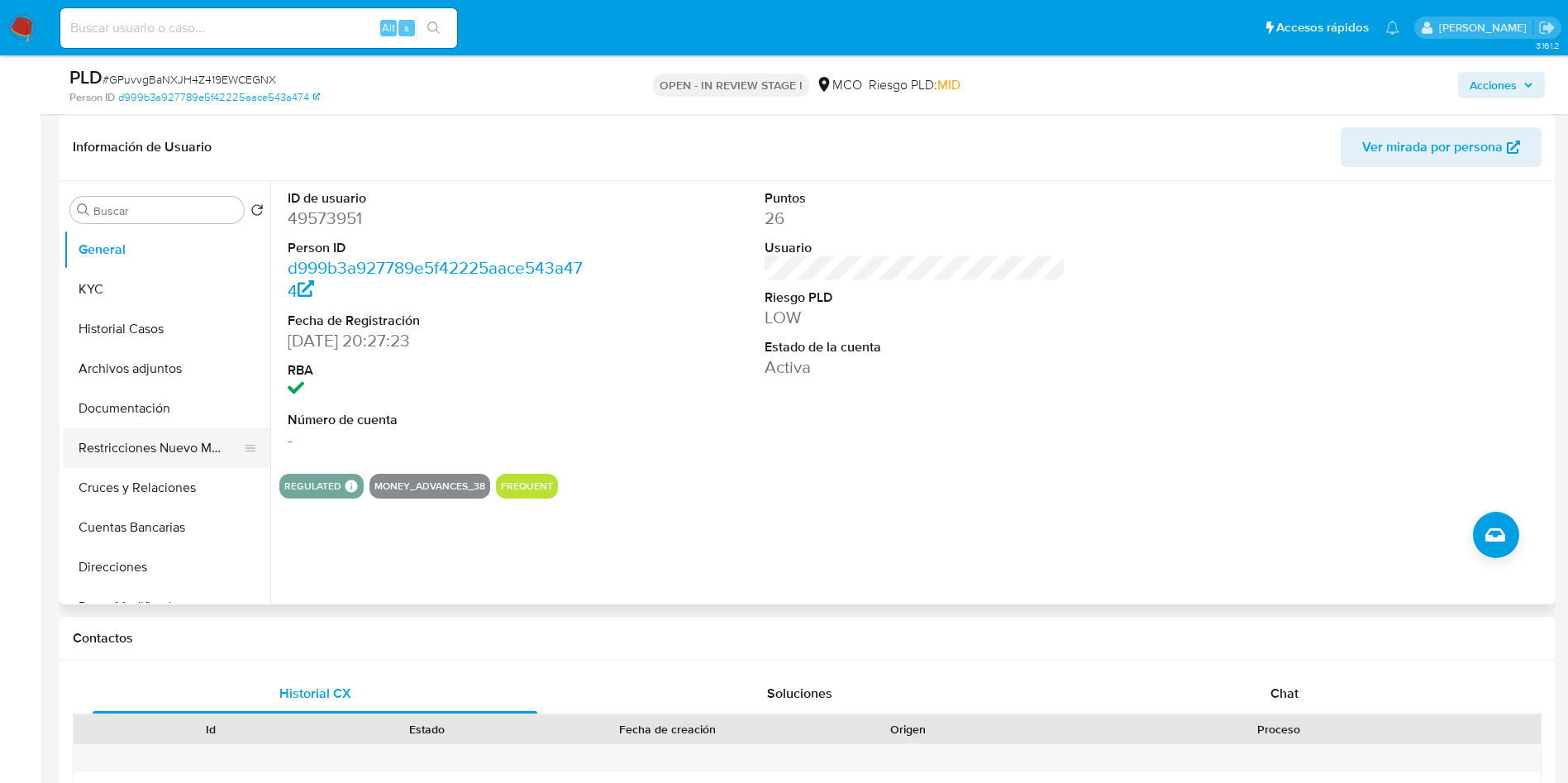
click at [155, 453] on button "Restricciones Nuevo Mundo" at bounding box center [160, 447] width 193 height 39
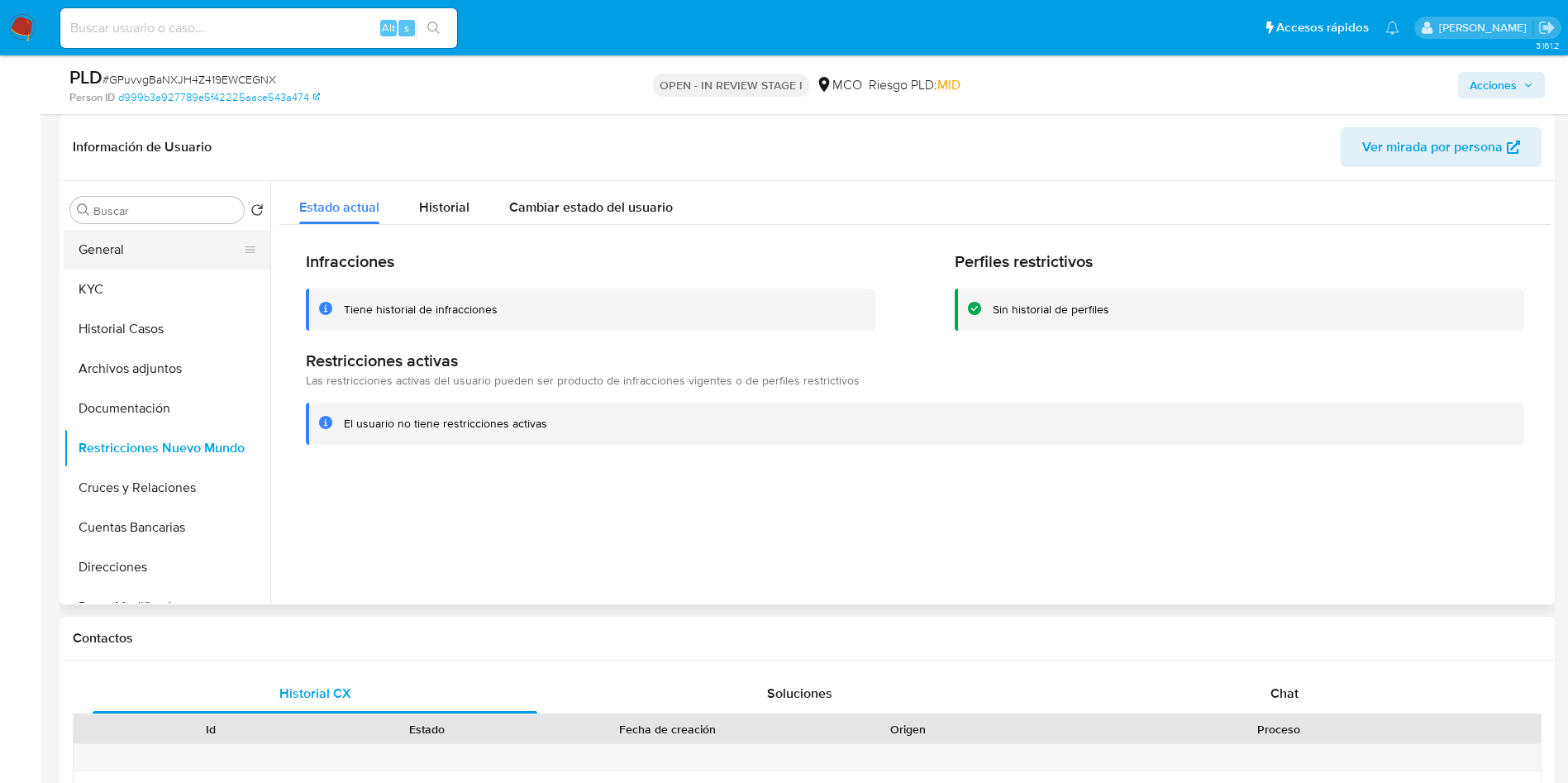
click at [149, 263] on button "General" at bounding box center [160, 249] width 193 height 39
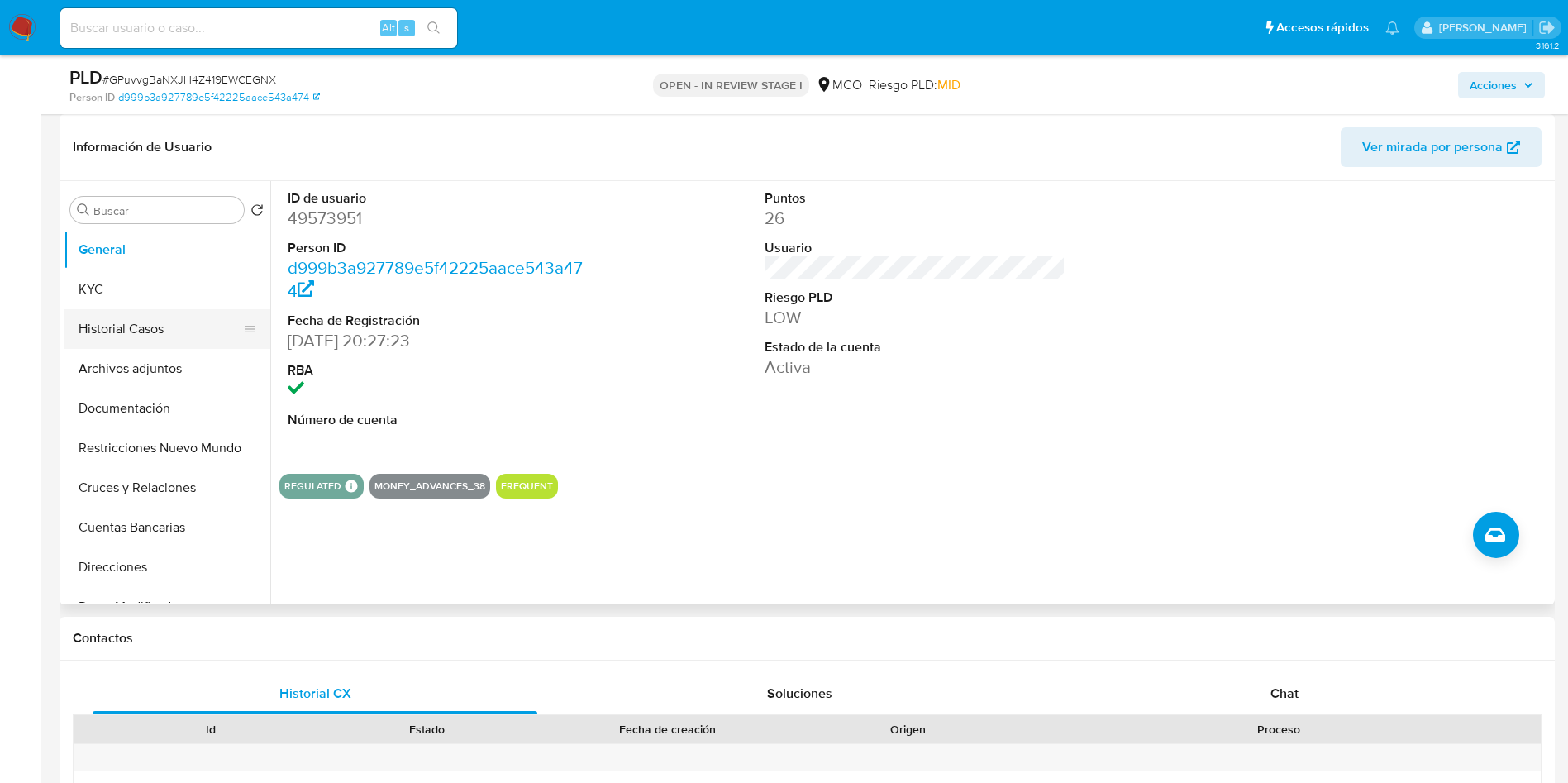
click at [172, 327] on button "Historial Casos" at bounding box center [160, 328] width 193 height 39
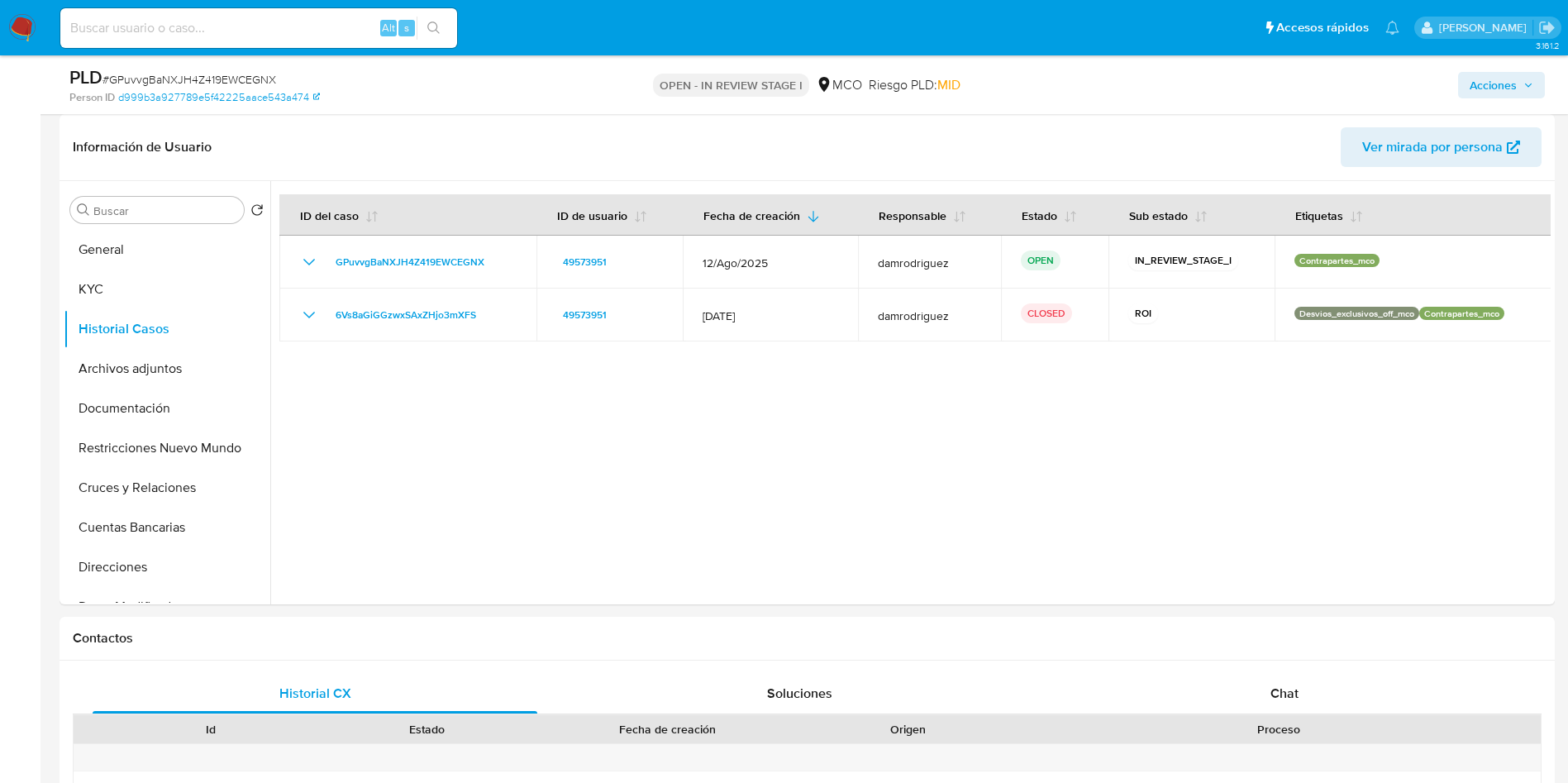
click at [1523, 82] on span "Acciones" at bounding box center [1501, 85] width 64 height 23
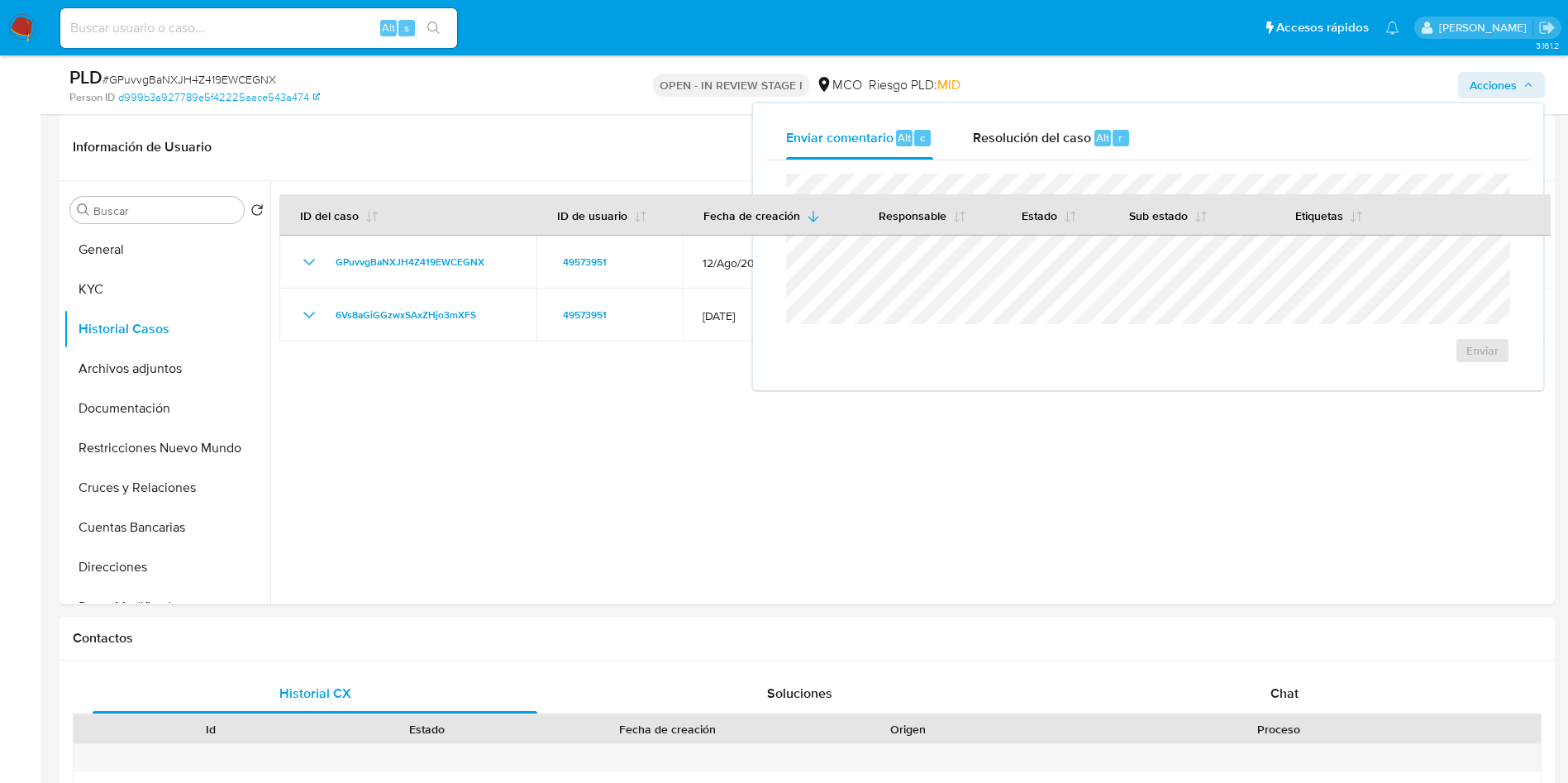
click at [987, 164] on div "Enviar" at bounding box center [1148, 268] width 764 height 216
click at [992, 138] on span "Resolución del caso" at bounding box center [1031, 136] width 118 height 19
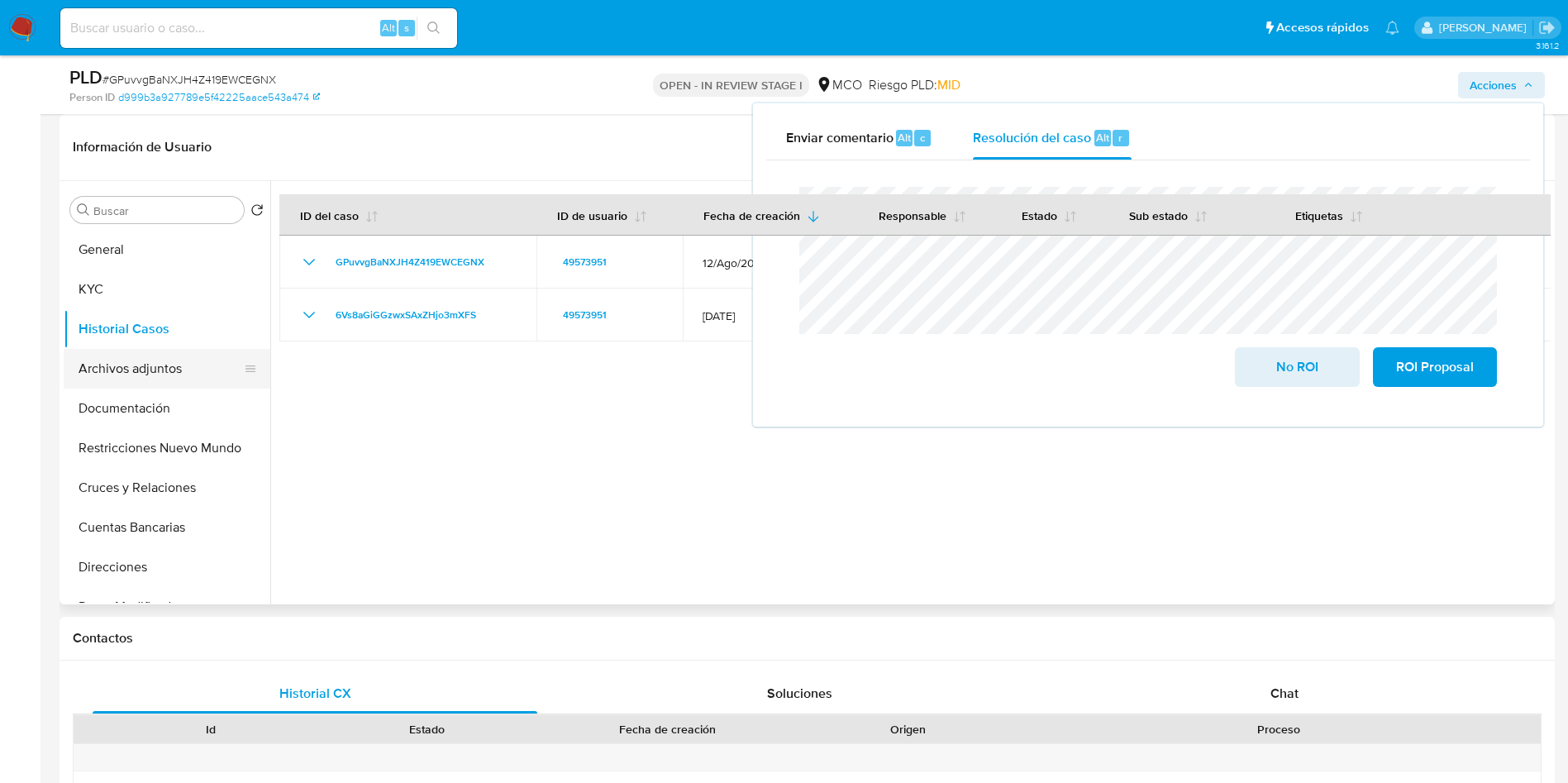
click at [165, 359] on button "Archivos adjuntos" at bounding box center [160, 368] width 193 height 39
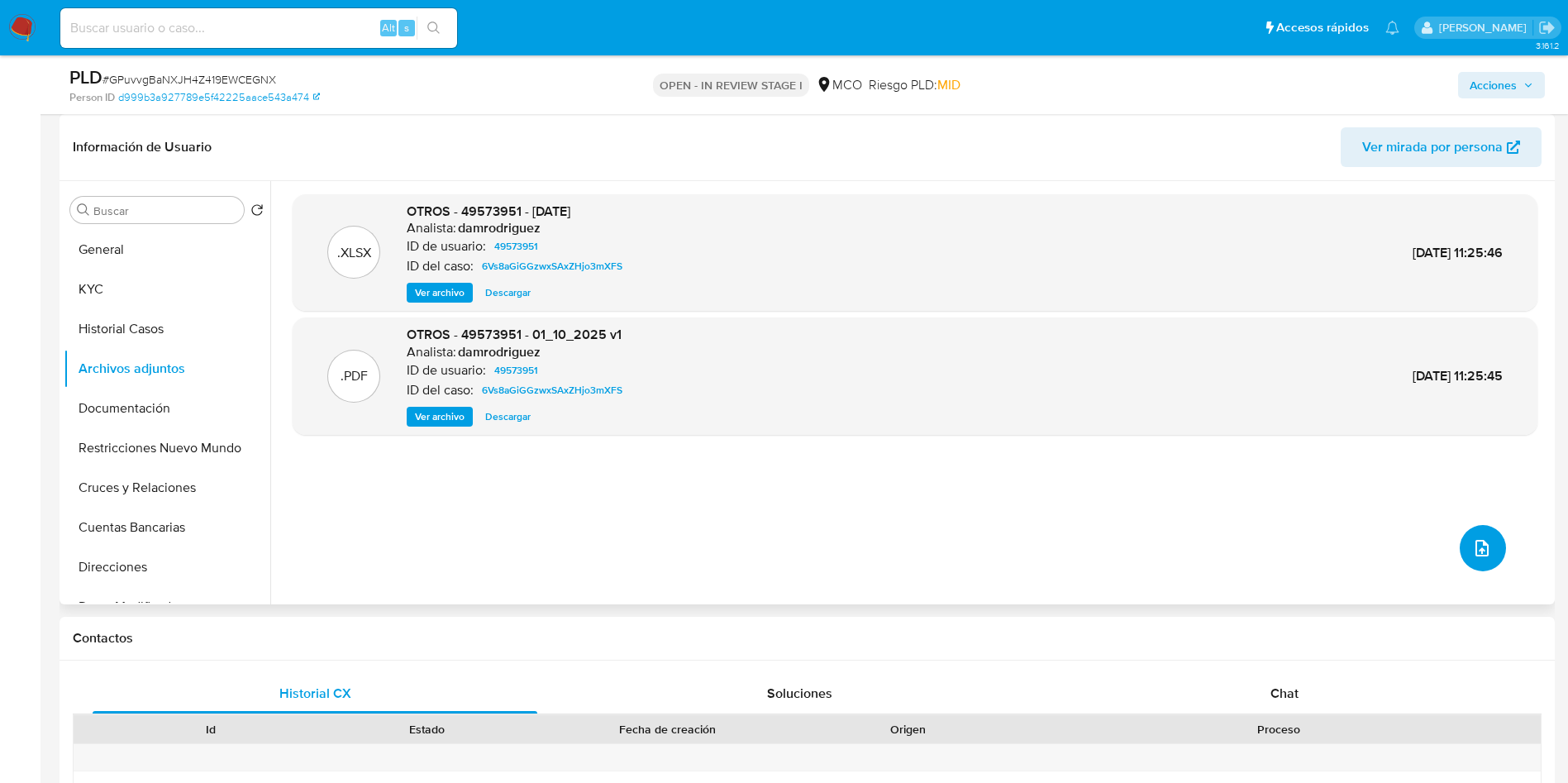
click at [1482, 547] on icon "upload-file" at bounding box center [1482, 548] width 20 height 20
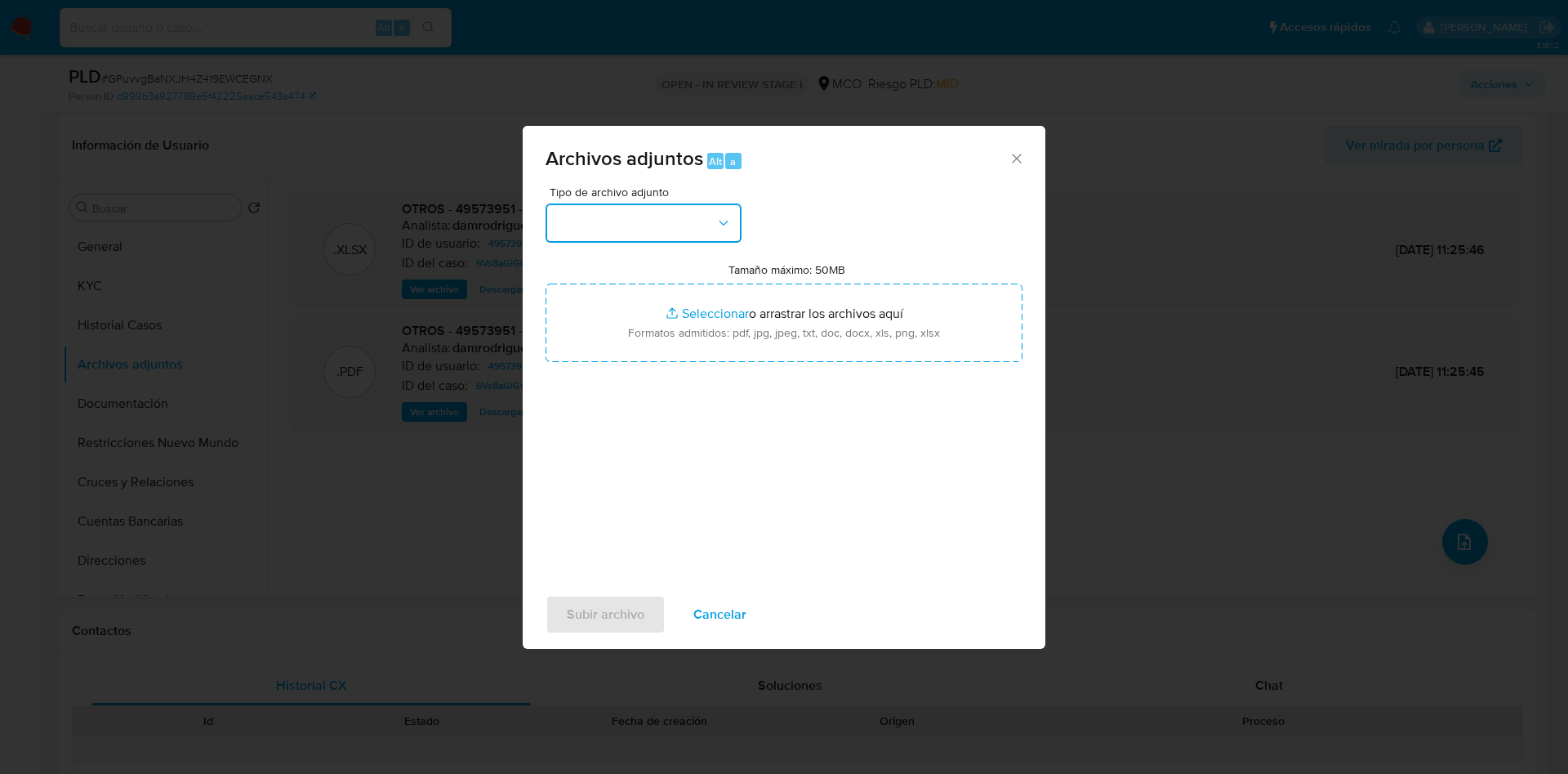
click at [662, 213] on button "button" at bounding box center [643, 222] width 196 height 39
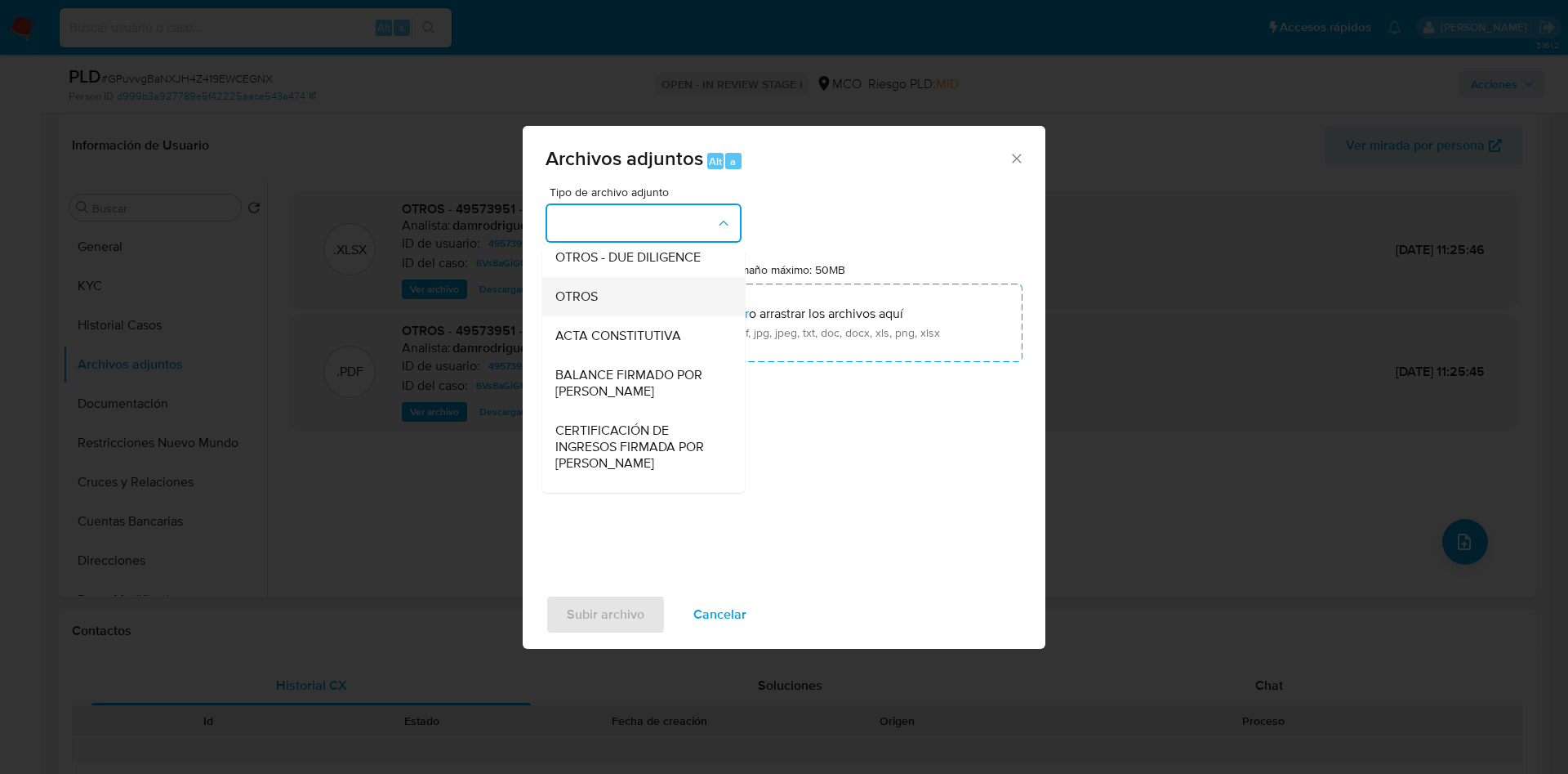
click at [594, 298] on div "OTROS" at bounding box center [639, 296] width 167 height 39
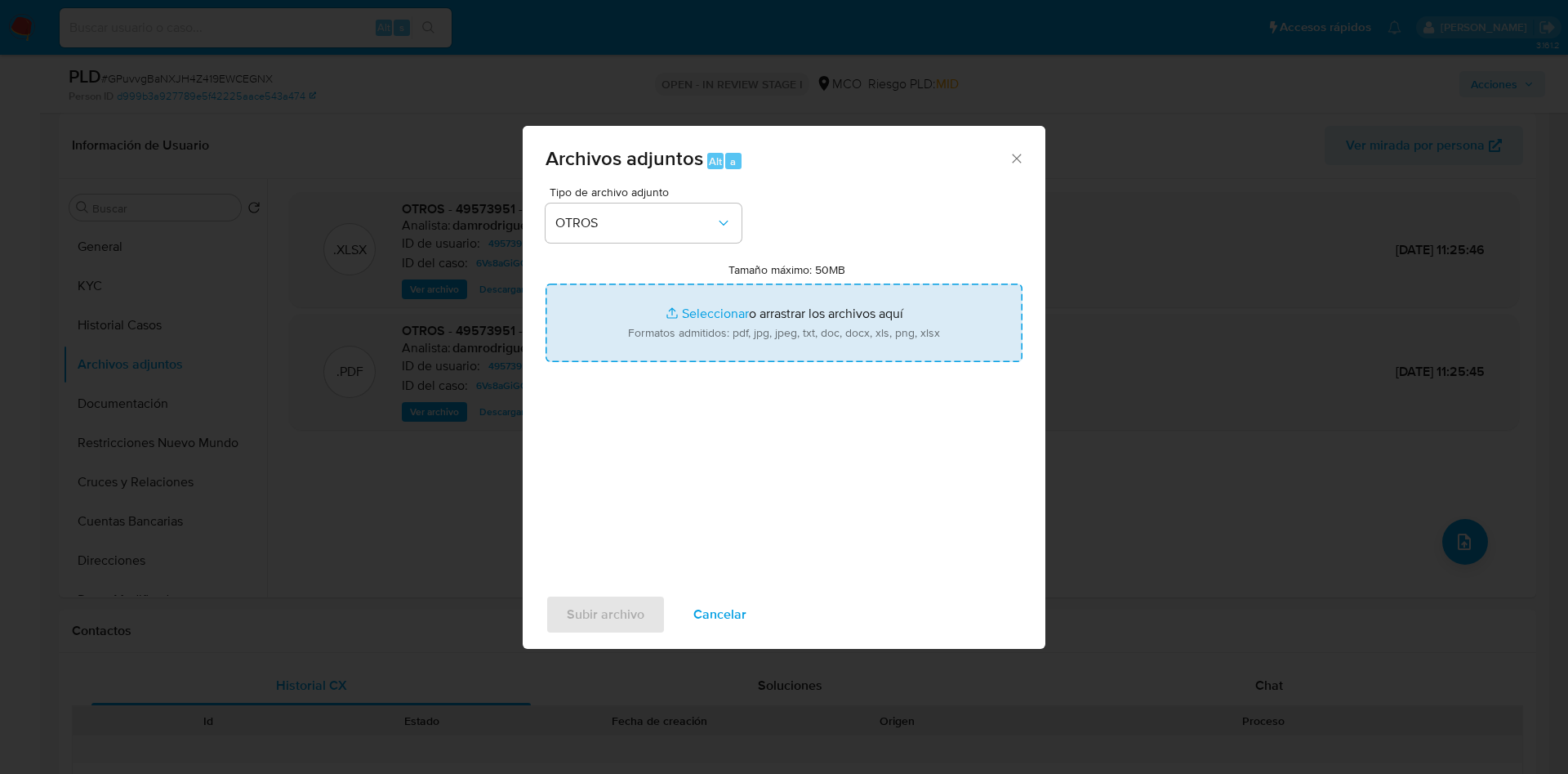
click at [820, 337] on input "Tamaño máximo: 50MB Seleccionar archivos" at bounding box center [784, 322] width 477 height 78
click at [732, 284] on input "Tamaño máximo: 50MB Seleccionar archivos" at bounding box center [784, 322] width 477 height 78
type input "C:\fakepath\49573951 - 01_10_2025 v2.pdf"
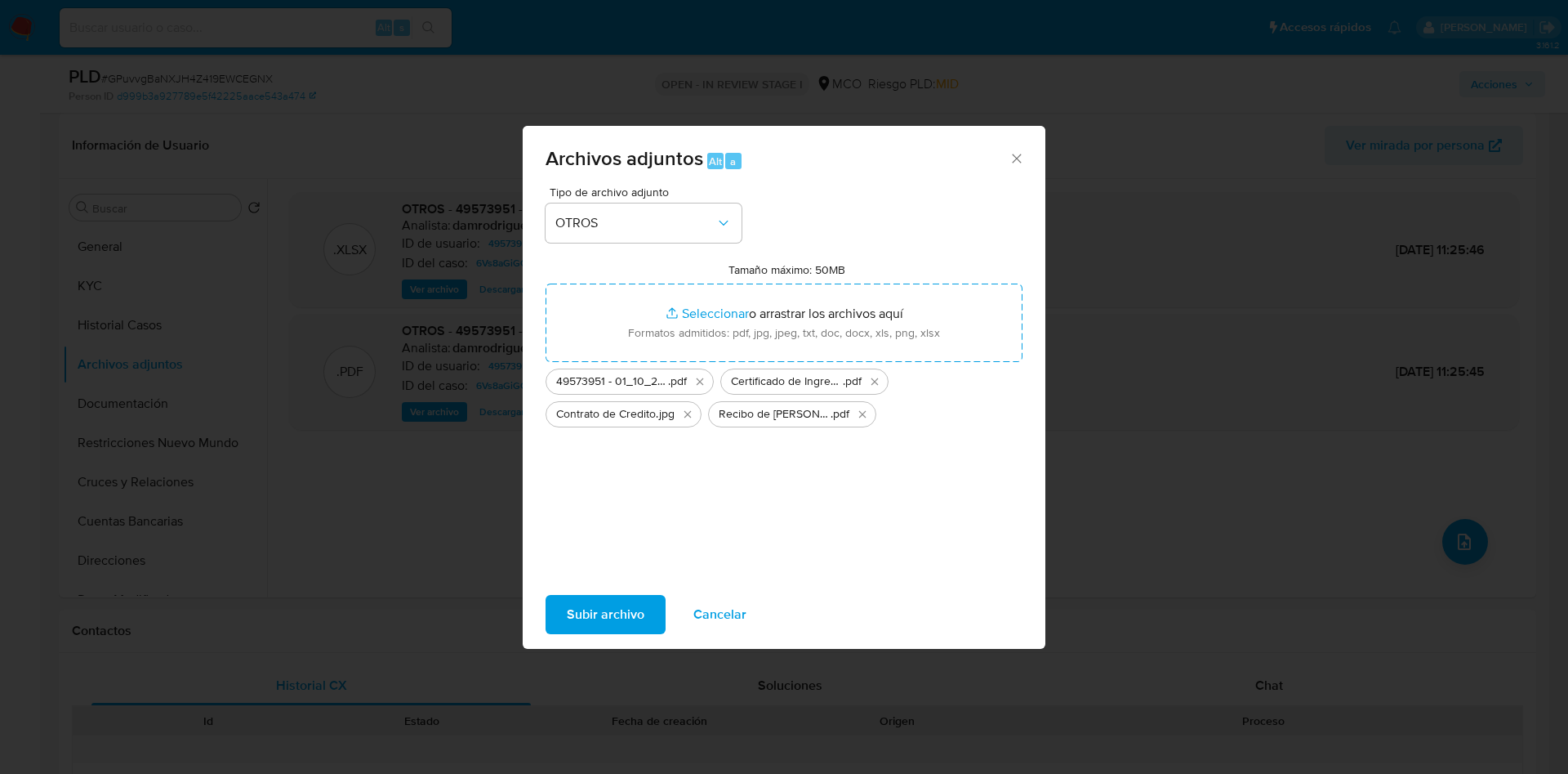
click at [590, 612] on span "Subir archivo" at bounding box center [605, 615] width 78 height 36
click at [580, 603] on span "Subir archivo" at bounding box center [605, 615] width 78 height 36
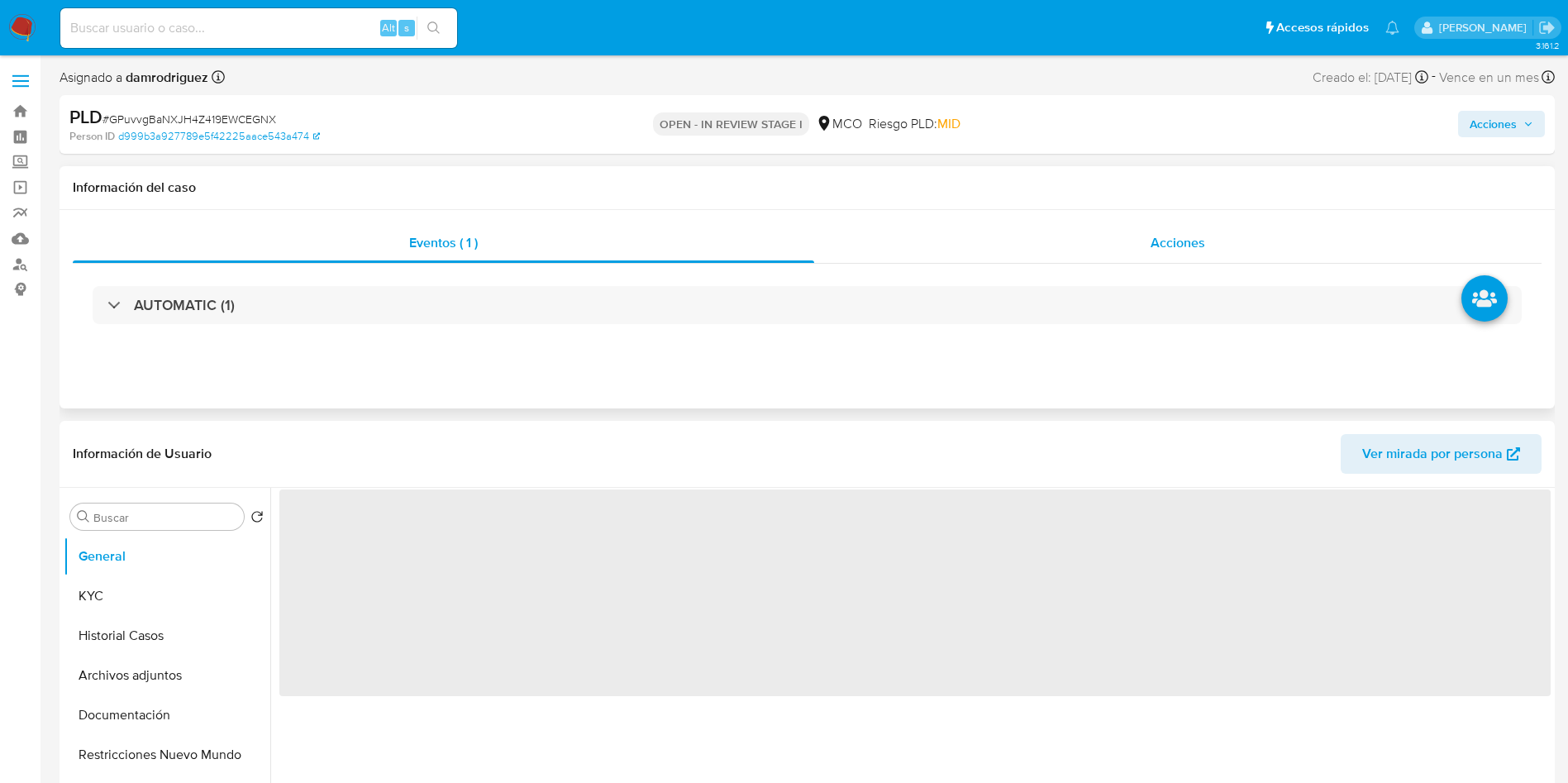
click at [1004, 233] on div "Acciones" at bounding box center [1178, 242] width 727 height 39
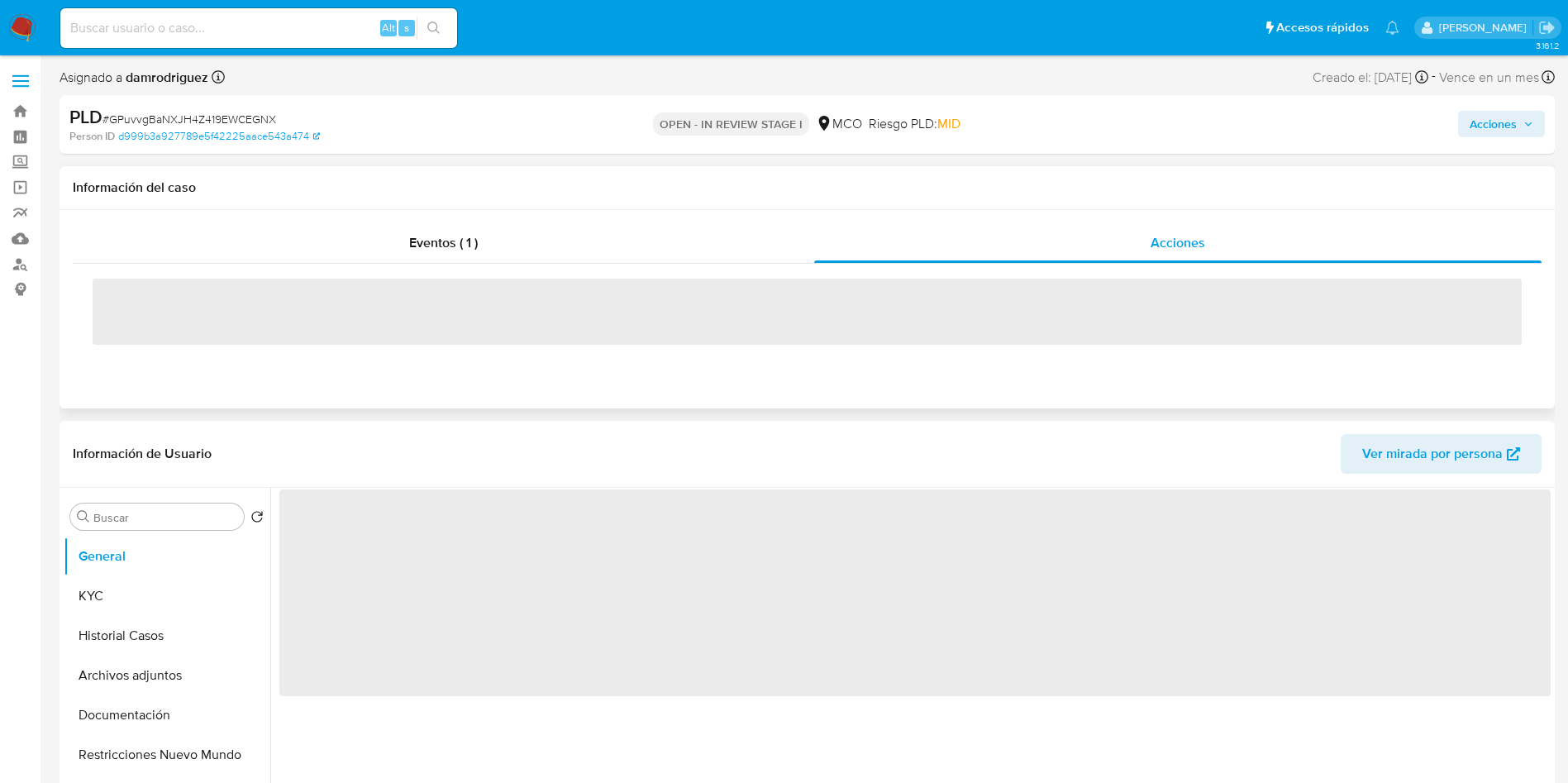
select select "10"
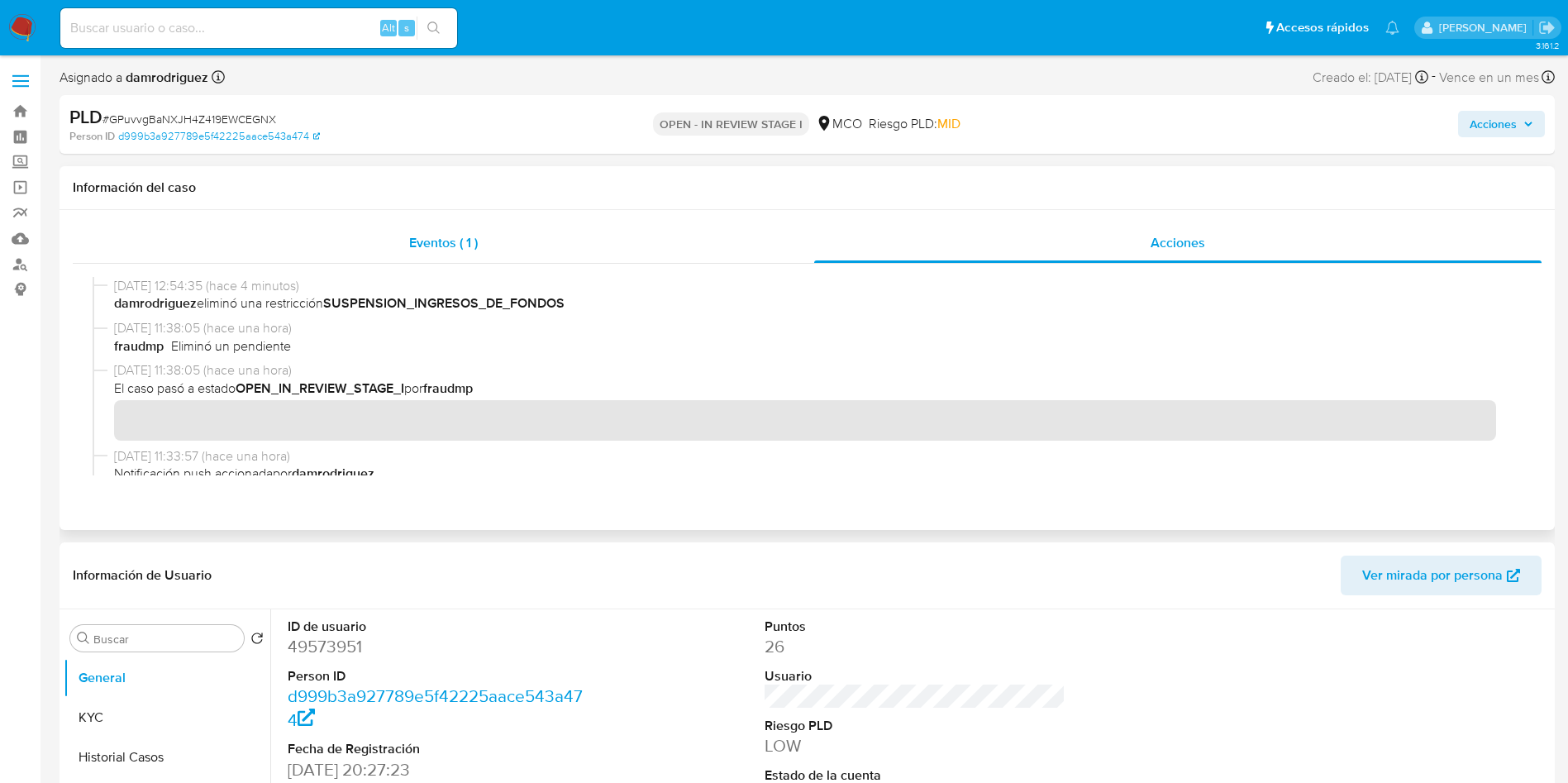
click at [598, 235] on div "Eventos ( 1 )" at bounding box center [443, 242] width 741 height 39
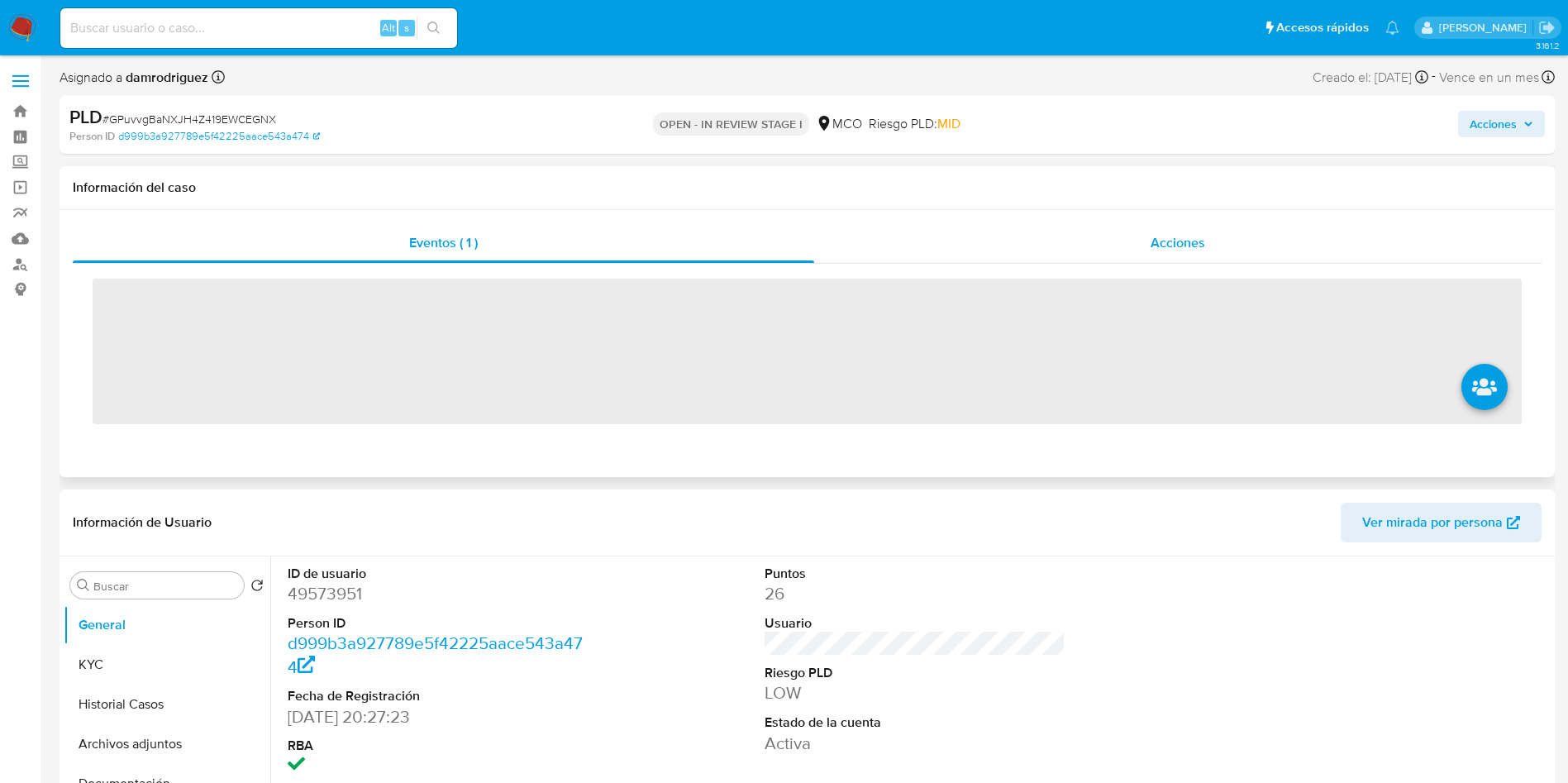
click at [1091, 261] on div "Acciones" at bounding box center [1178, 242] width 727 height 39
